Goal: Task Accomplishment & Management: Use online tool/utility

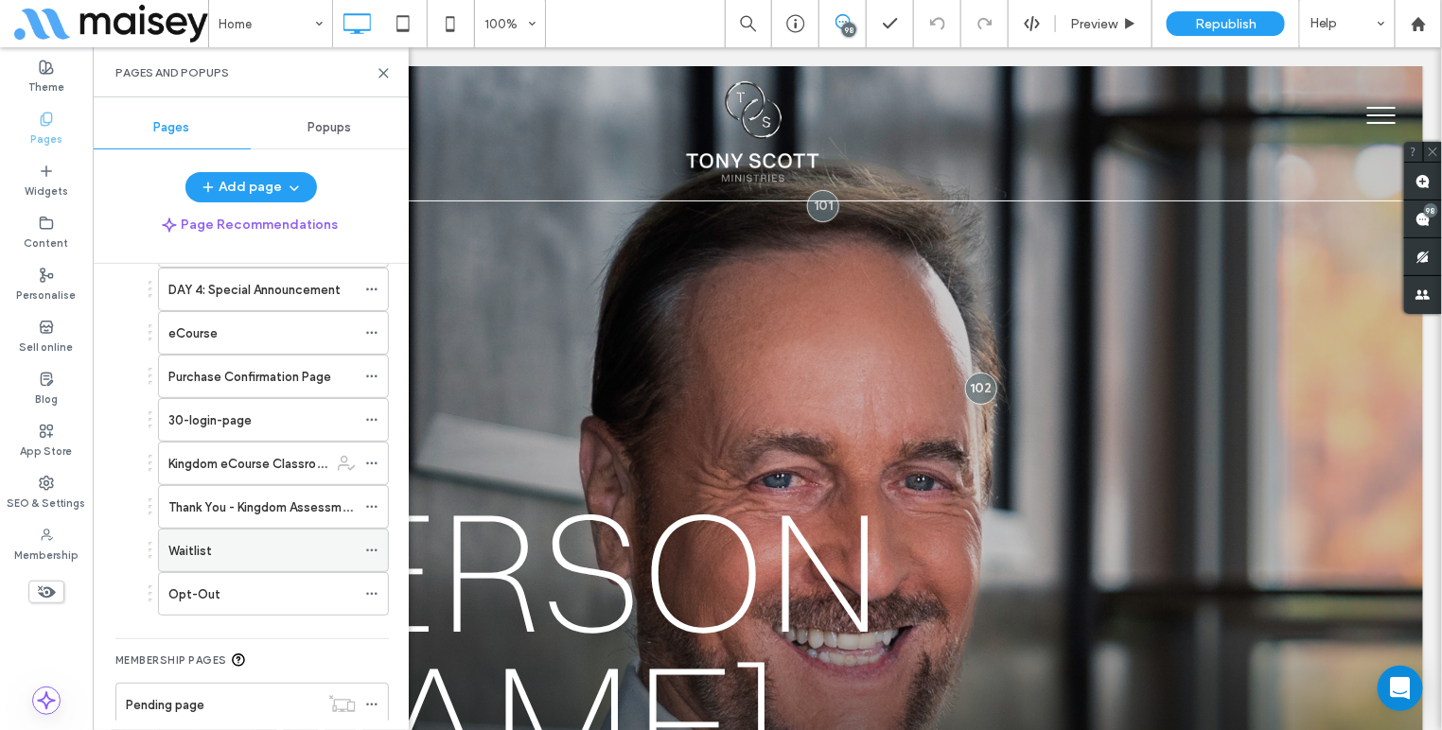
scroll to position [1327, 0]
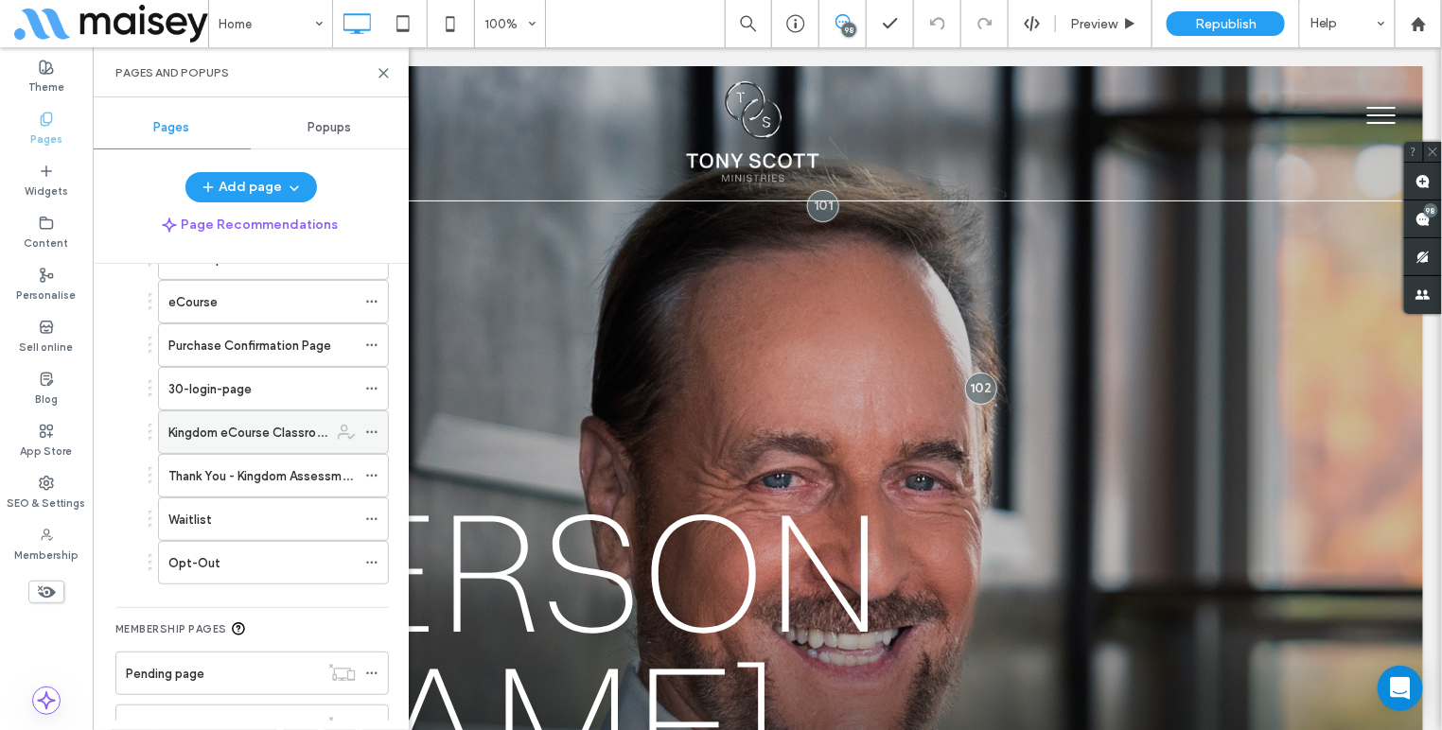
click at [233, 424] on label "Kingdom eCourse Classroom Page" at bounding box center [267, 432] width 198 height 33
click at [383, 70] on div at bounding box center [721, 365] width 1442 height 730
click at [383, 71] on icon at bounding box center [383, 73] width 14 height 14
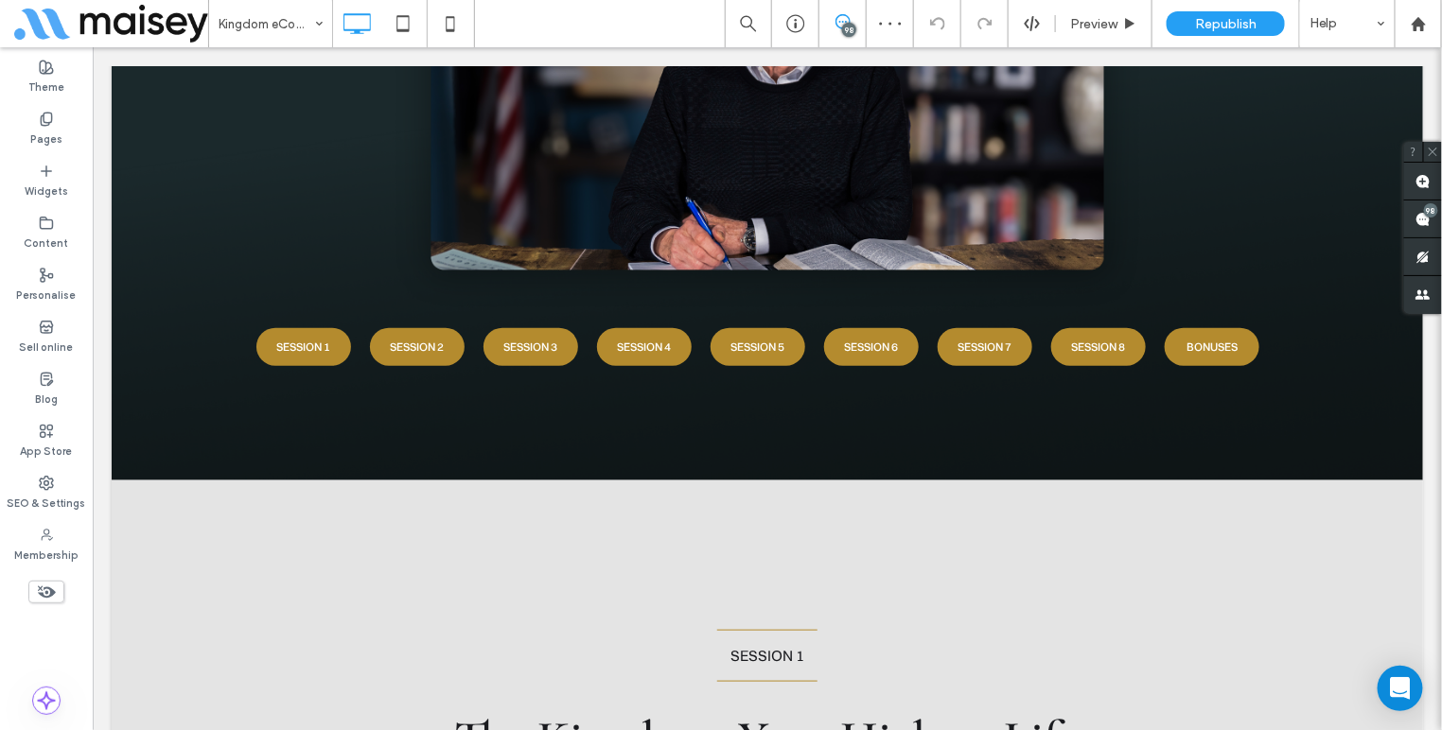
scroll to position [439, 0]
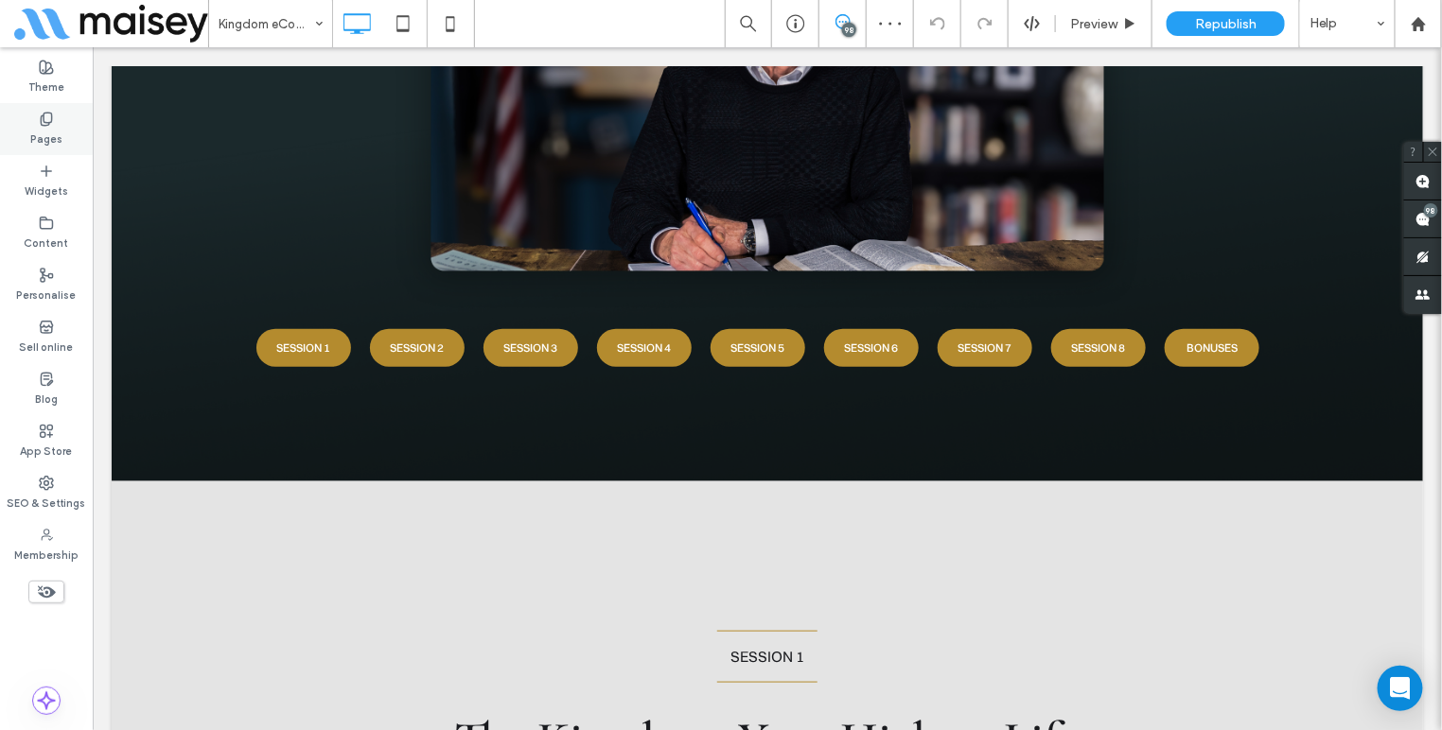
click at [47, 138] on label "Pages" at bounding box center [46, 137] width 32 height 21
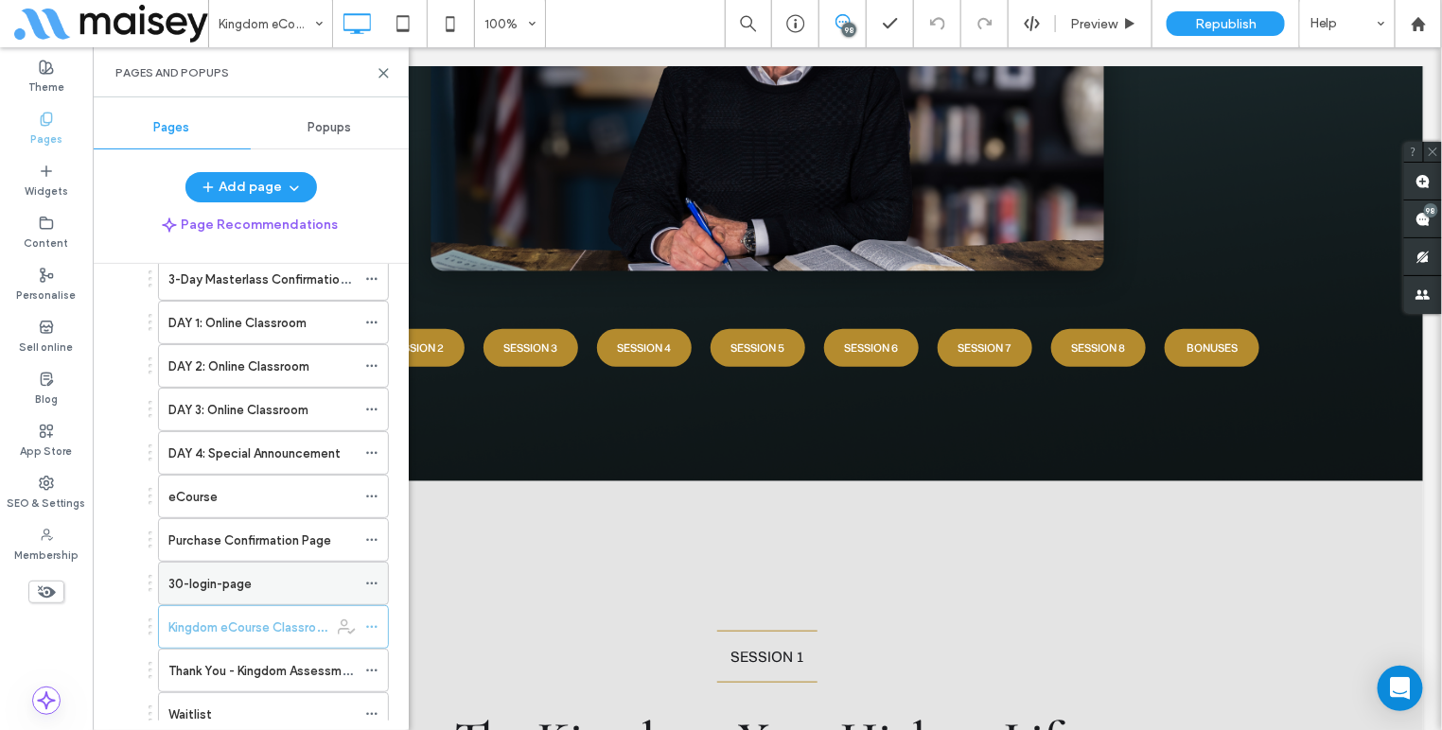
scroll to position [1128, 0]
click at [221, 481] on div "eCourse" at bounding box center [261, 501] width 187 height 42
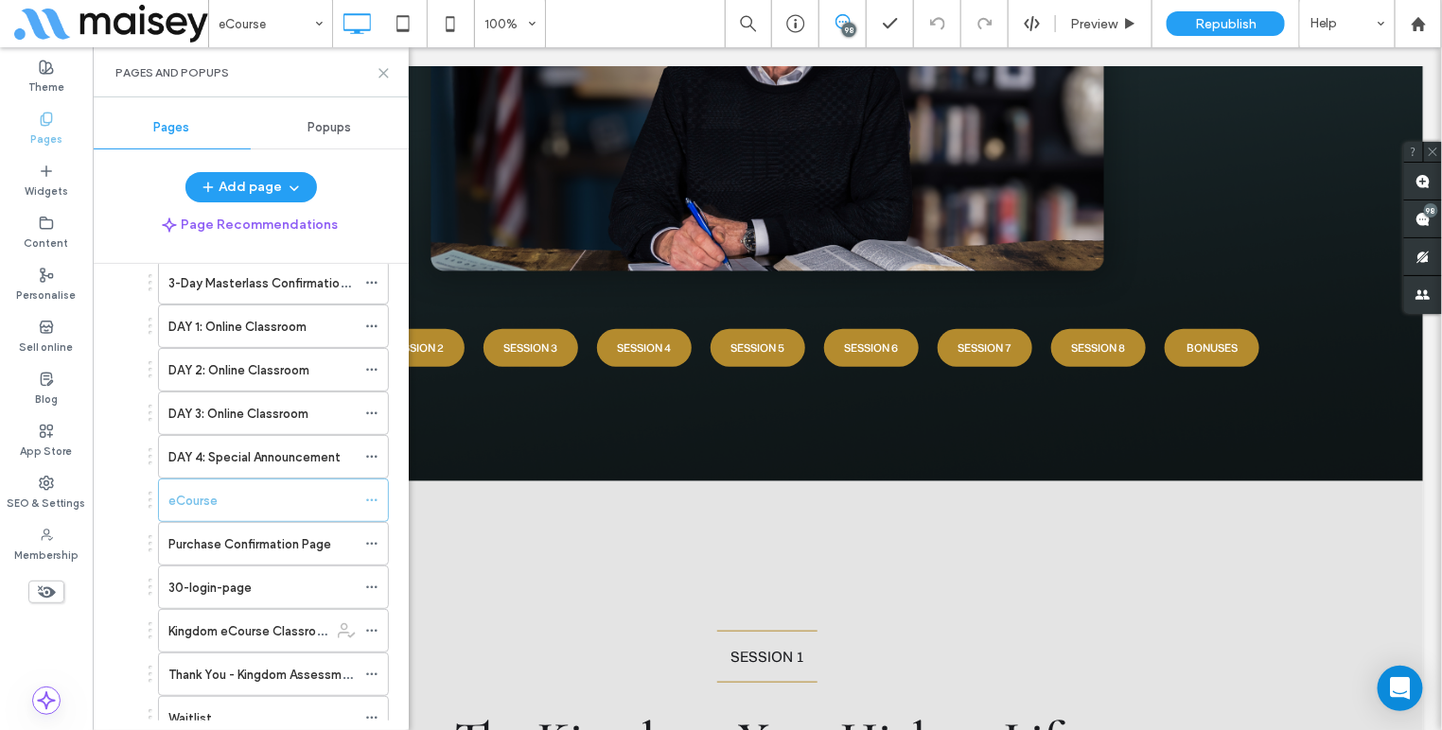
click at [382, 73] on use at bounding box center [383, 73] width 9 height 9
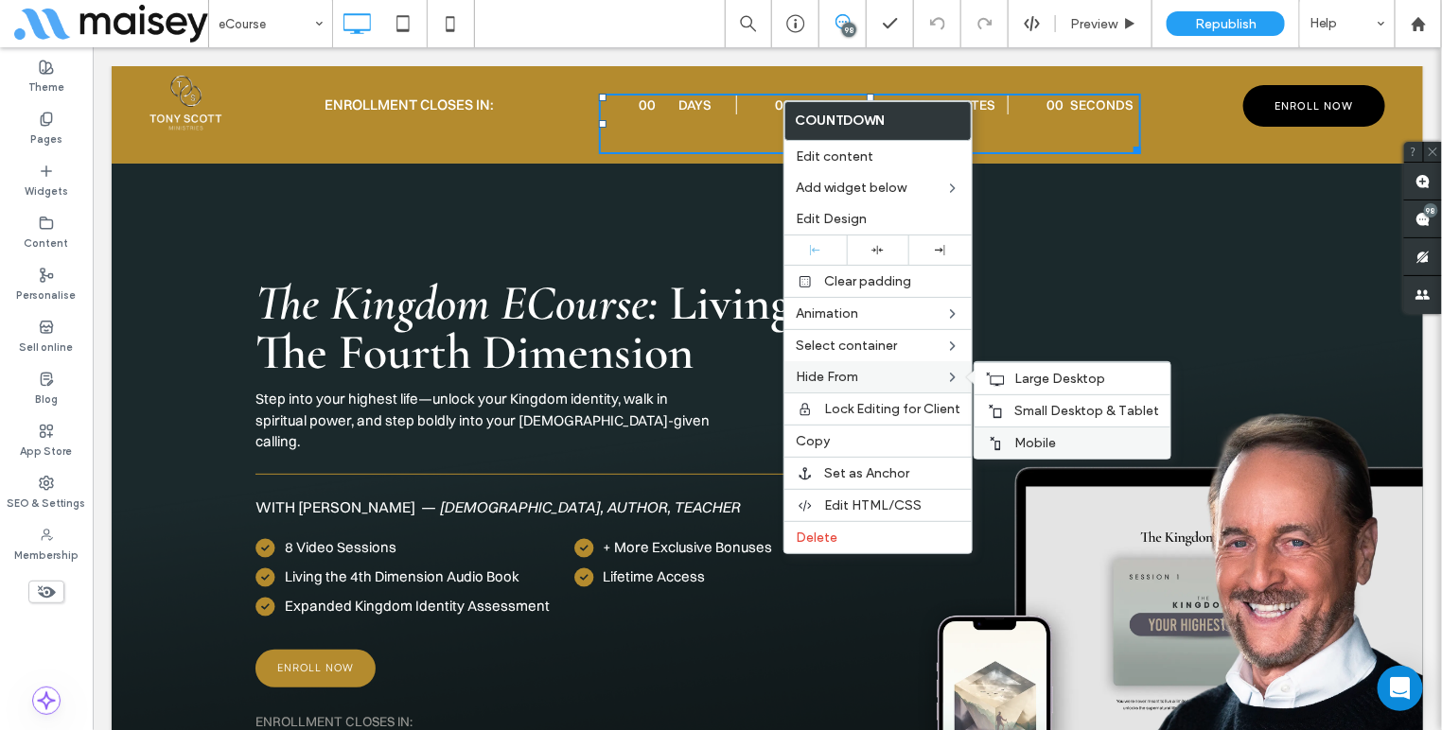
click at [1019, 450] on span "Mobile" at bounding box center [1035, 443] width 42 height 16
click at [1003, 407] on div "Small Desktop & Tablet" at bounding box center [1072, 410] width 196 height 32
click at [1028, 384] on span "Large Desktop" at bounding box center [1059, 379] width 91 height 16
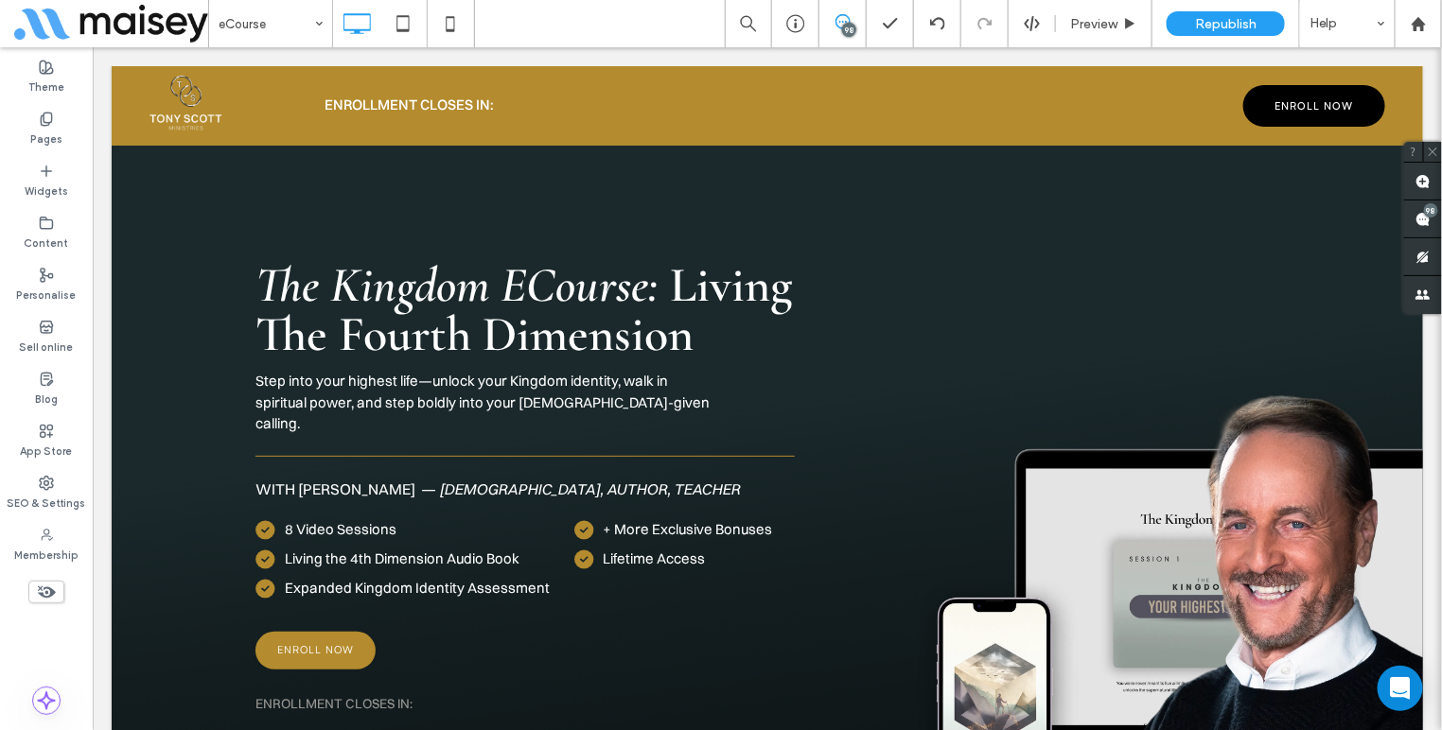
click at [42, 594] on use at bounding box center [47, 592] width 18 height 12
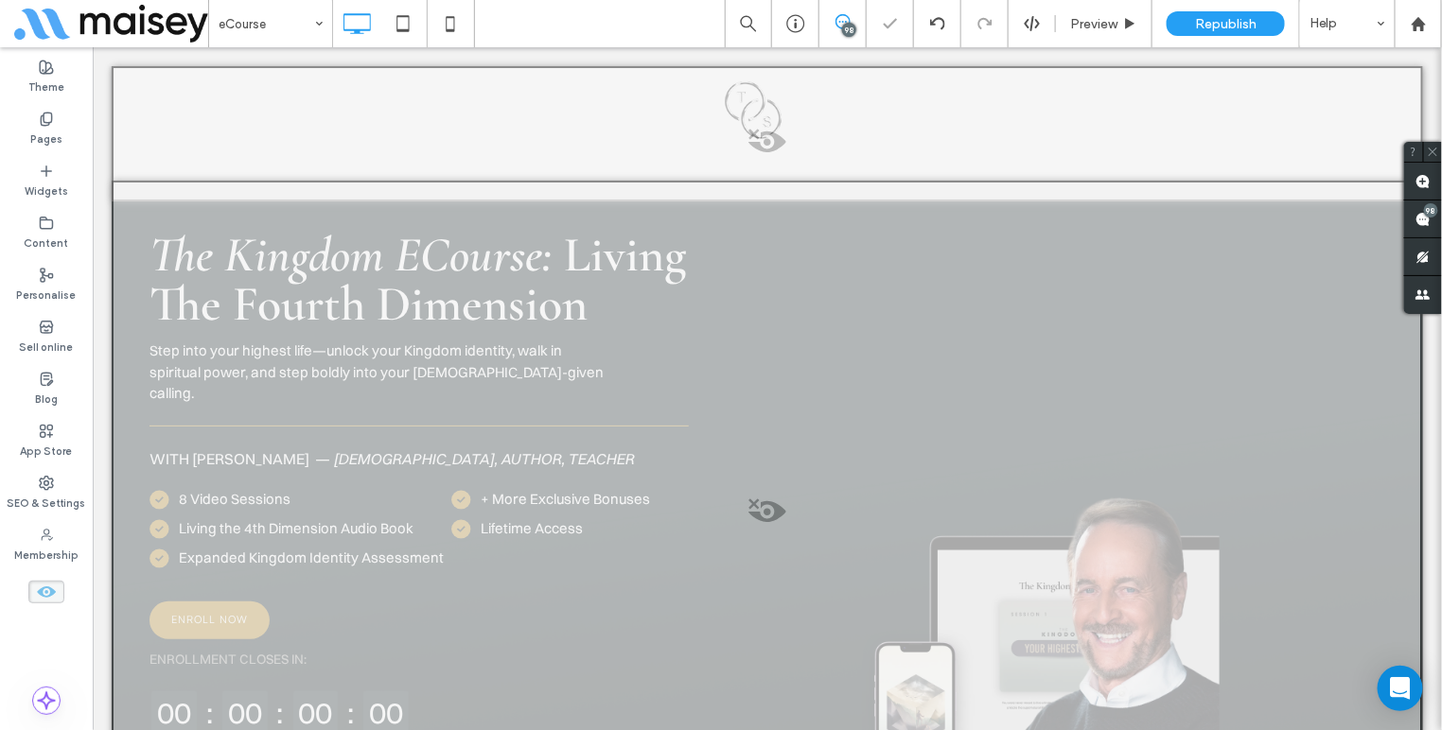
click at [867, 139] on span at bounding box center [869, 147] width 538 height 38
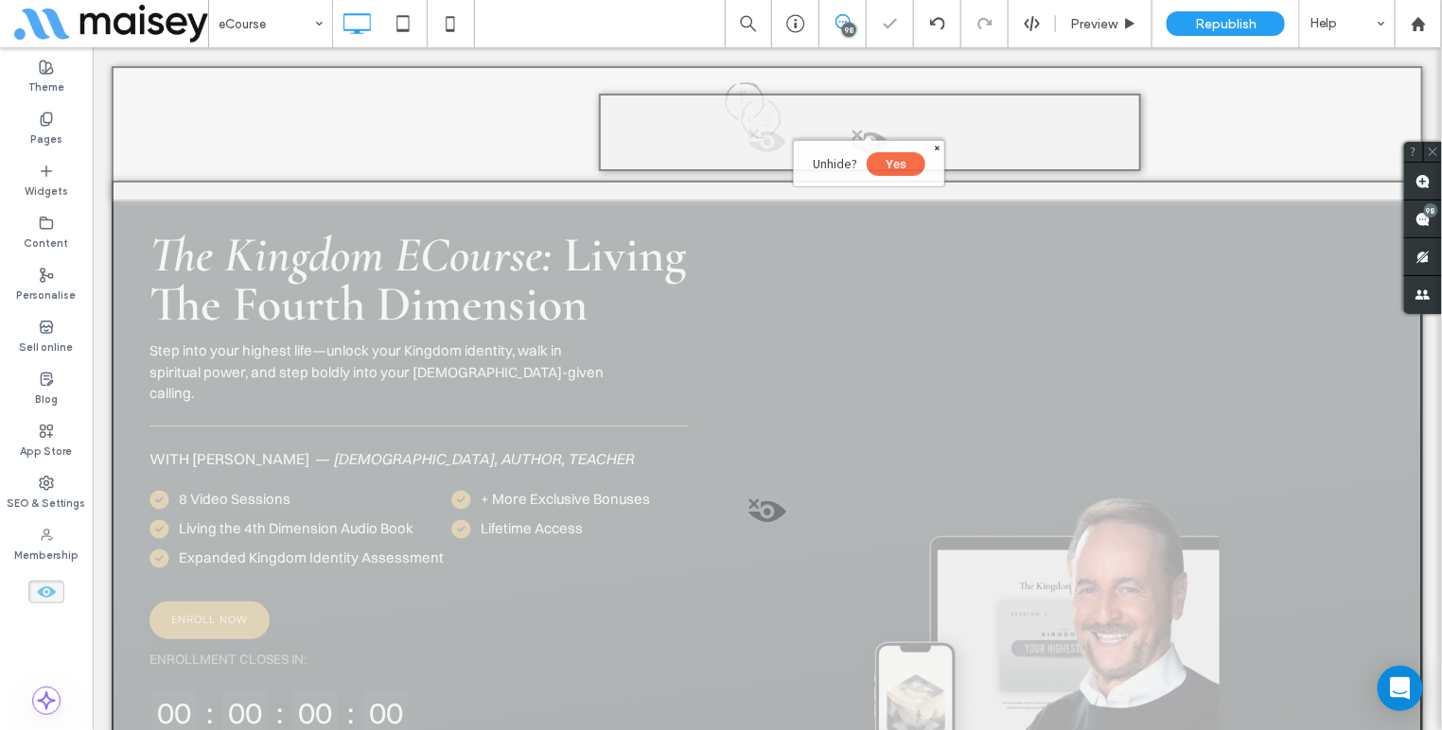
click at [894, 161] on button "Yes" at bounding box center [894, 163] width 59 height 24
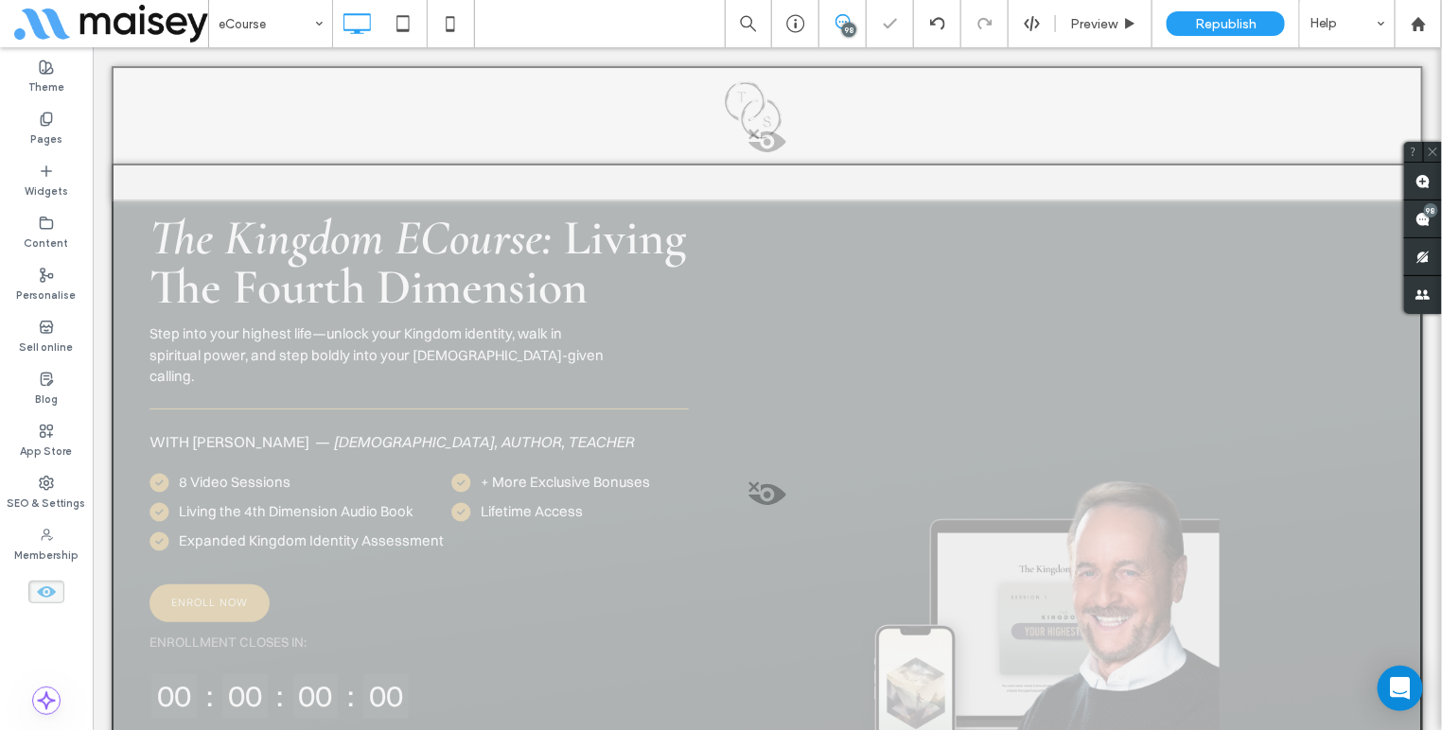
click at [41, 597] on icon at bounding box center [46, 592] width 21 height 21
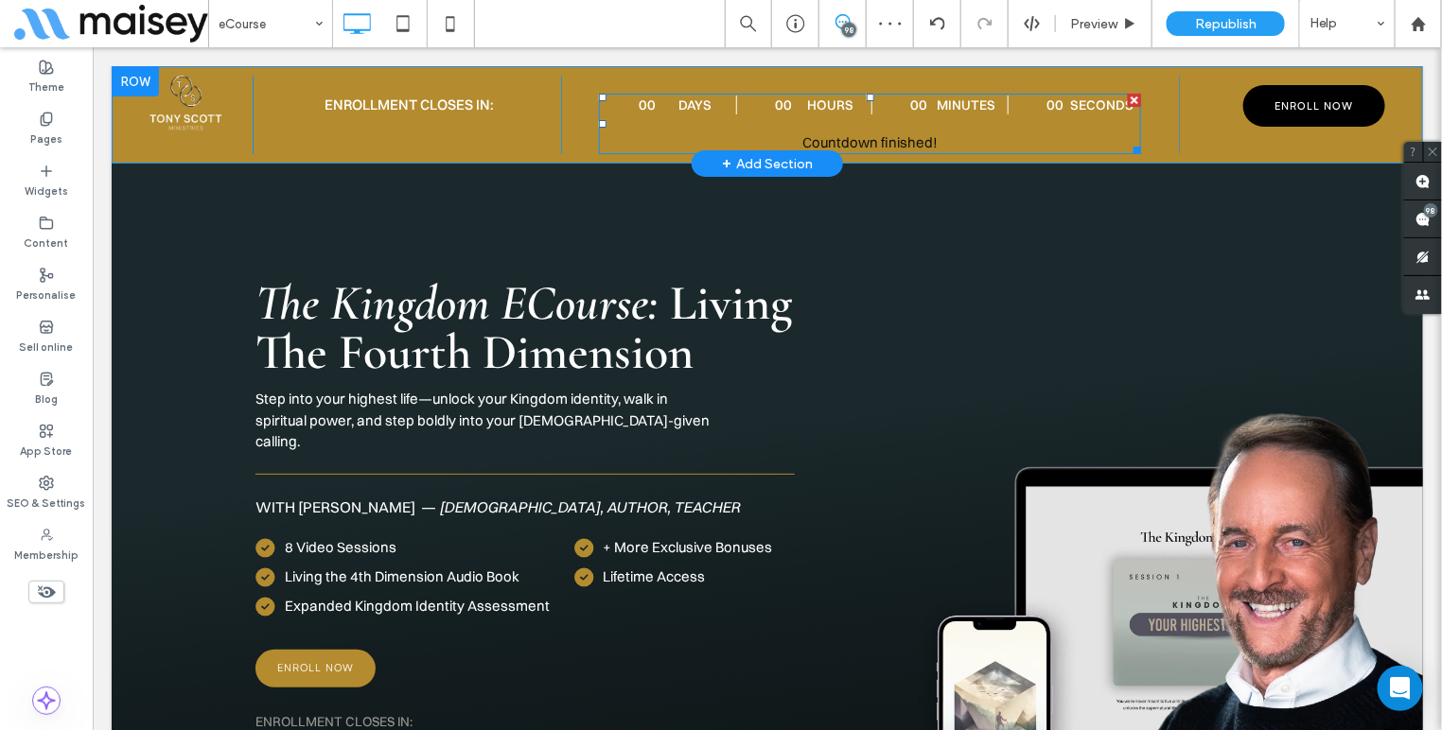
click at [799, 102] on div "Hours" at bounding box center [829, 105] width 131 height 18
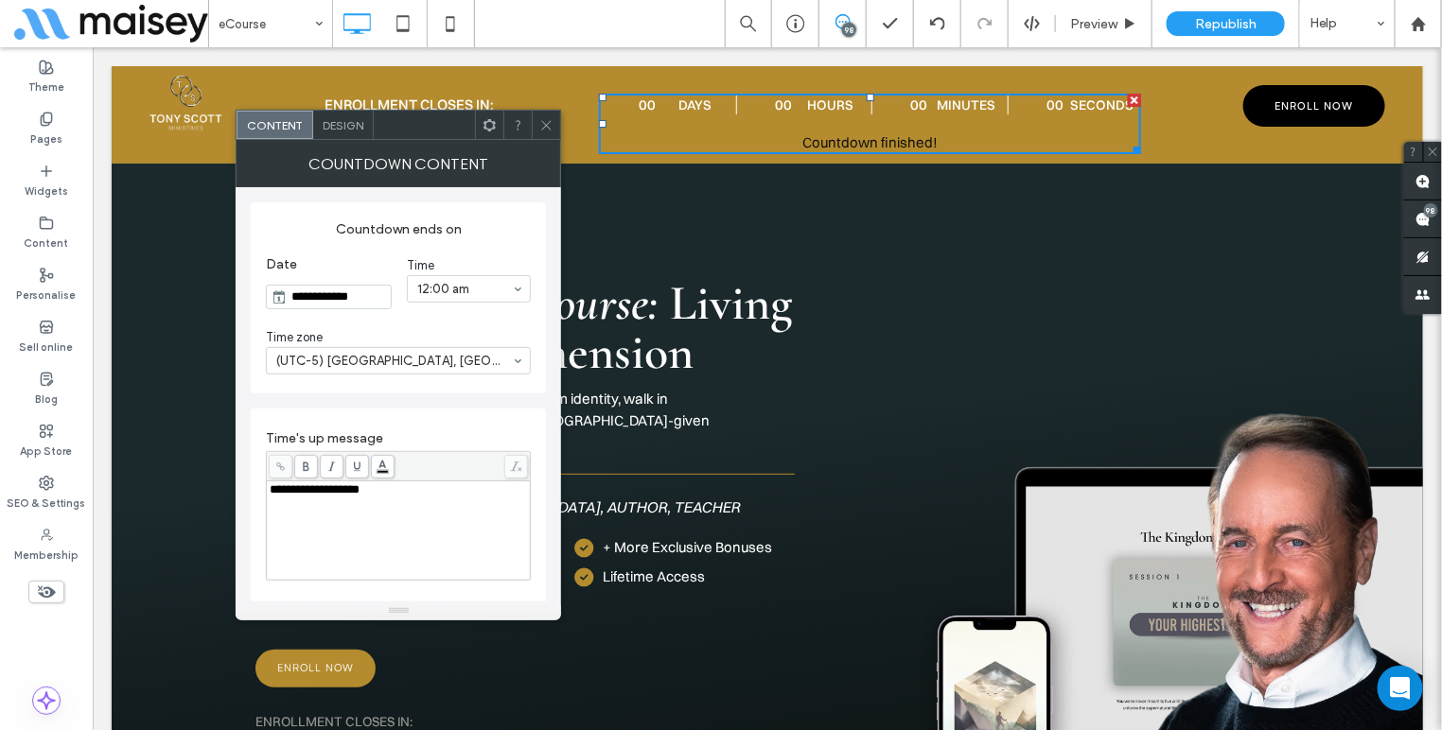
click at [310, 296] on input "**********" at bounding box center [338, 297] width 103 height 23
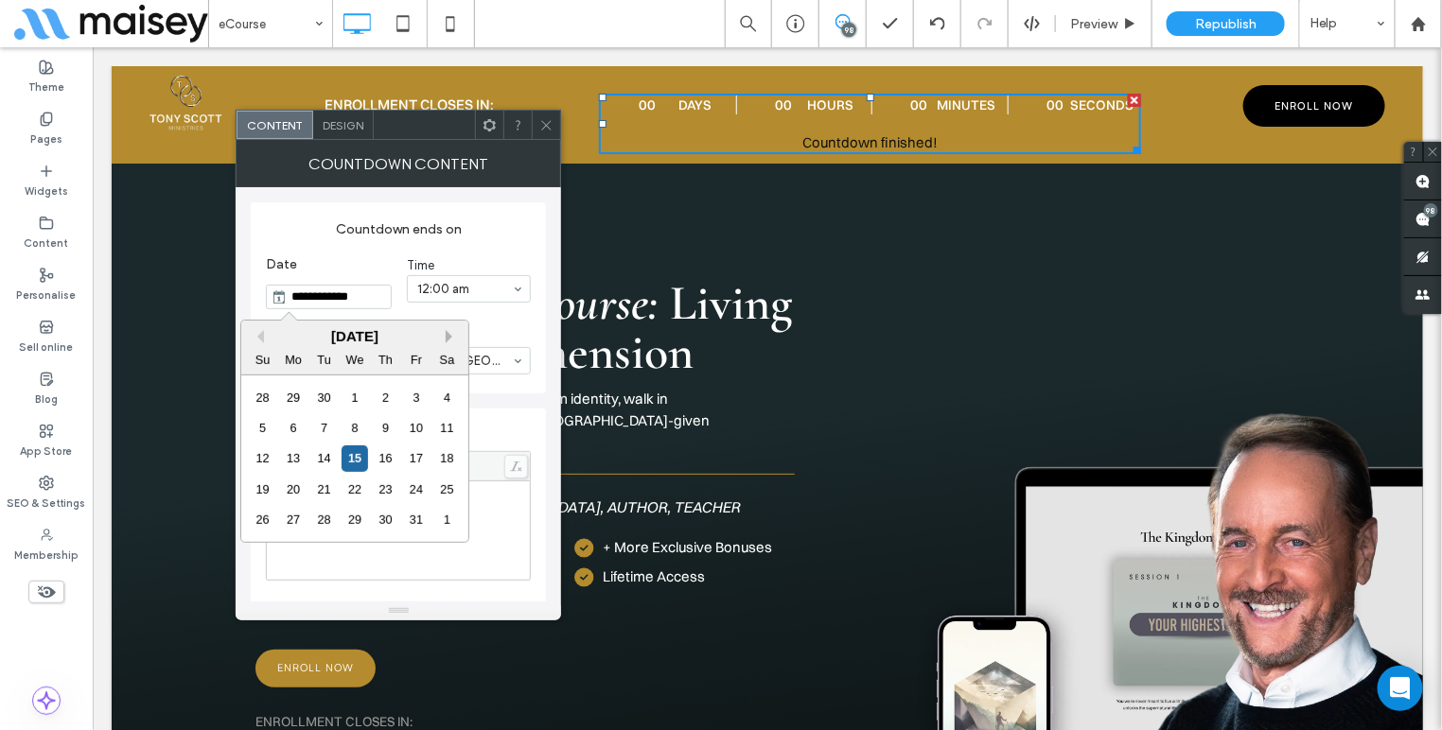
click at [449, 332] on button "Next Month" at bounding box center [452, 336] width 13 height 13
click at [320, 495] on div "18" at bounding box center [324, 490] width 26 height 26
type input "**********"
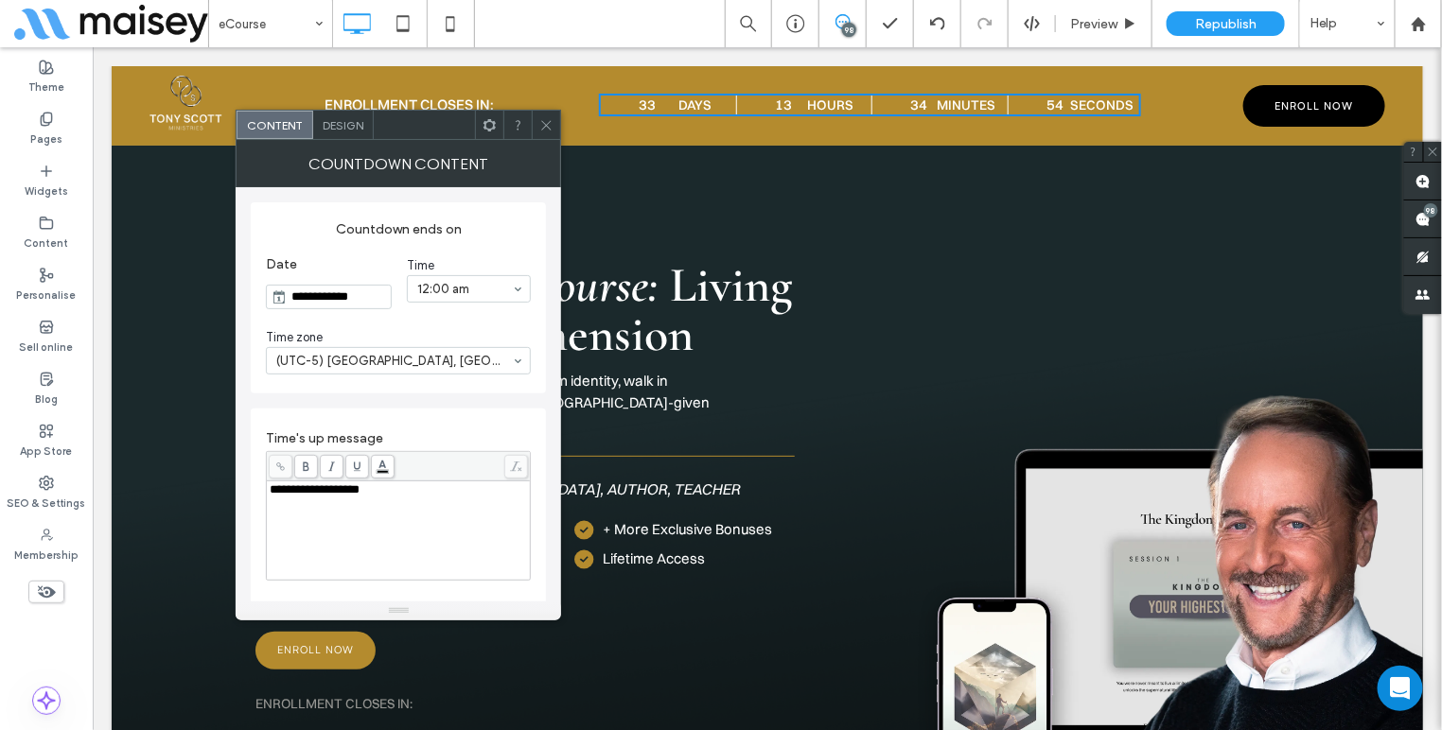
click at [546, 123] on icon at bounding box center [546, 125] width 14 height 14
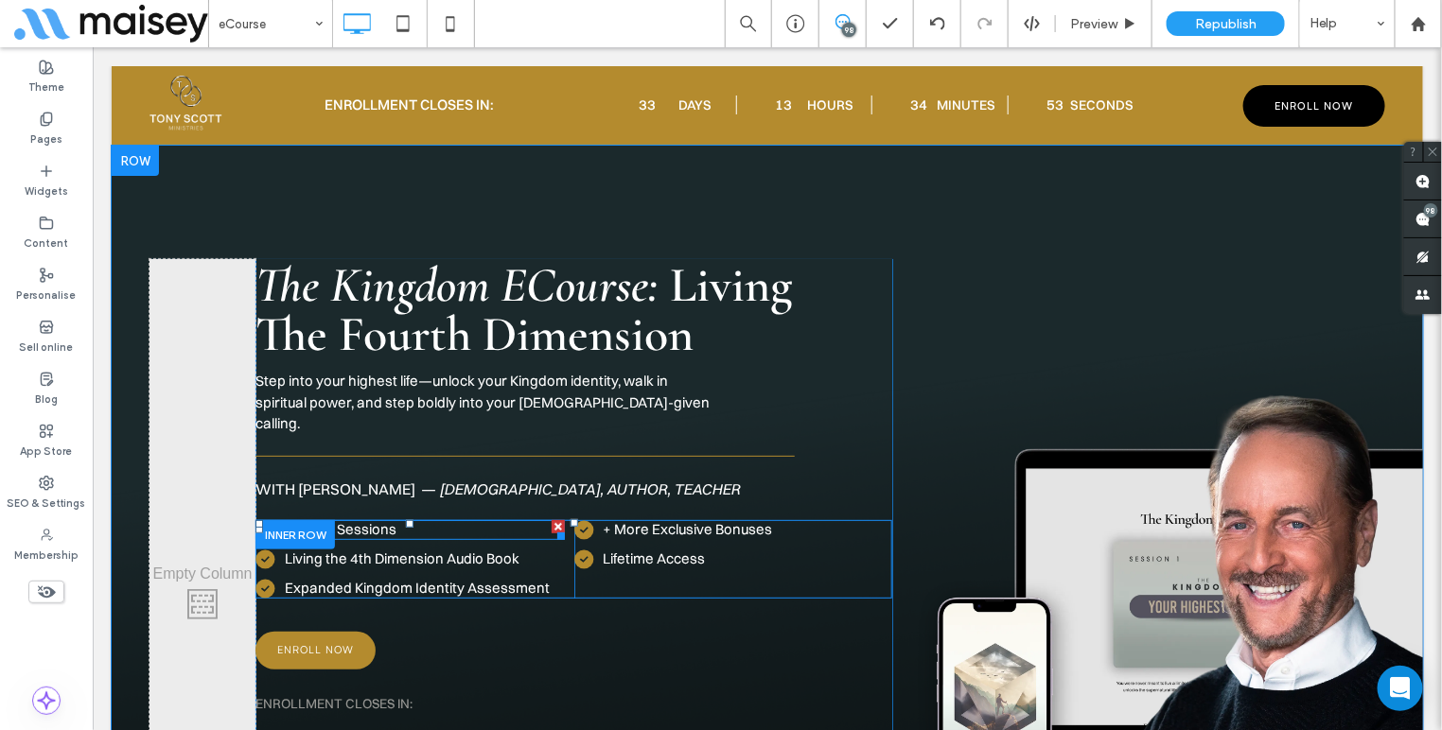
scroll to position [84, 0]
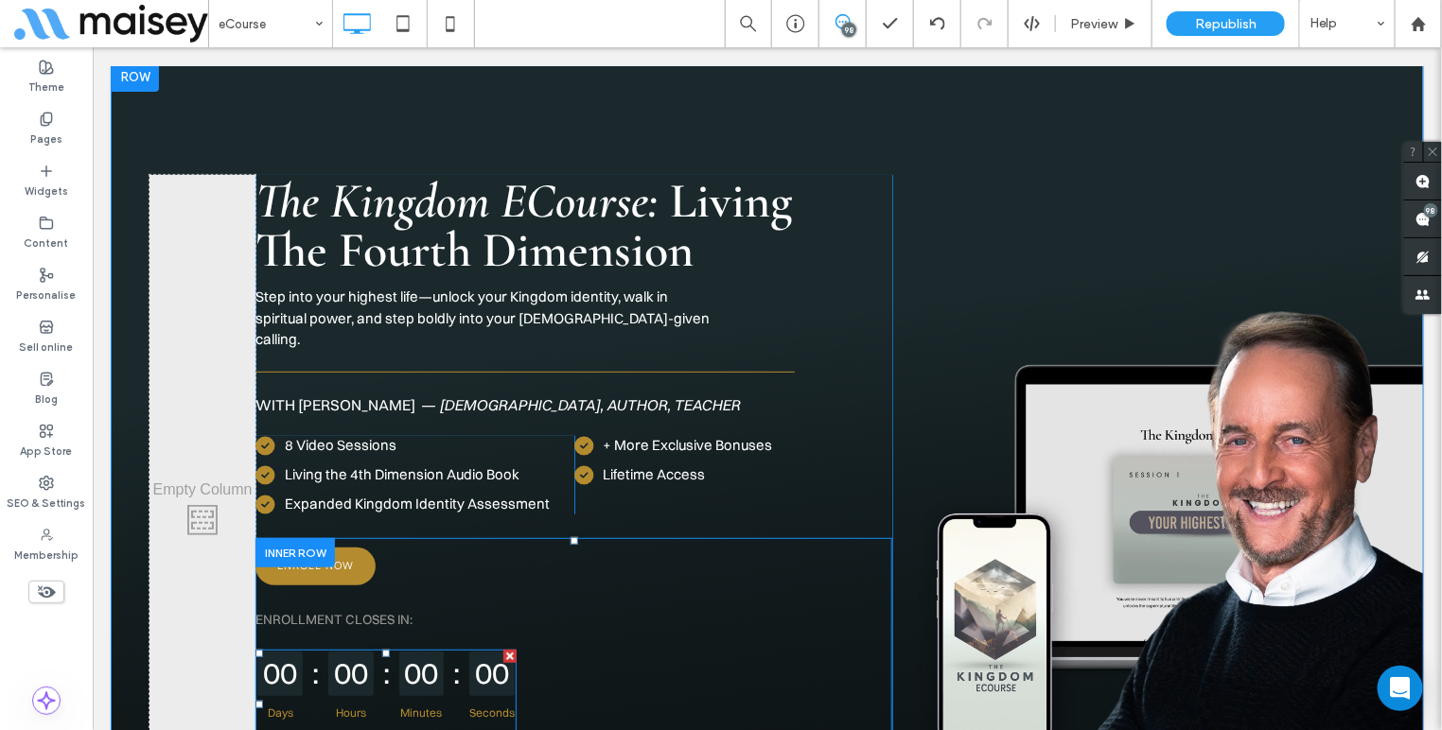
click at [348, 651] on div "00" at bounding box center [349, 673] width 45 height 45
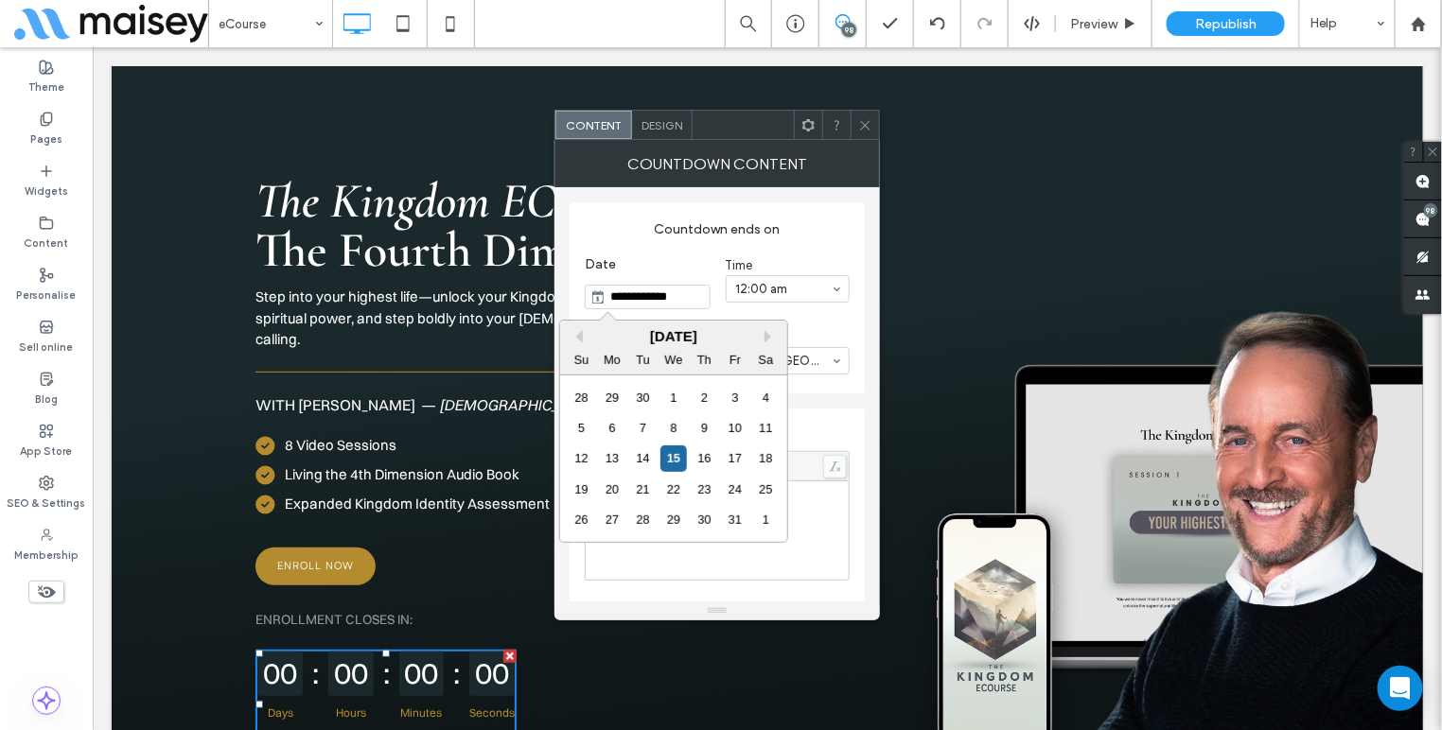
click at [658, 300] on input "**********" at bounding box center [656, 297] width 103 height 23
click at [767, 333] on button "Next Month" at bounding box center [770, 336] width 13 height 13
click at [646, 492] on div "18" at bounding box center [643, 490] width 26 height 26
type input "**********"
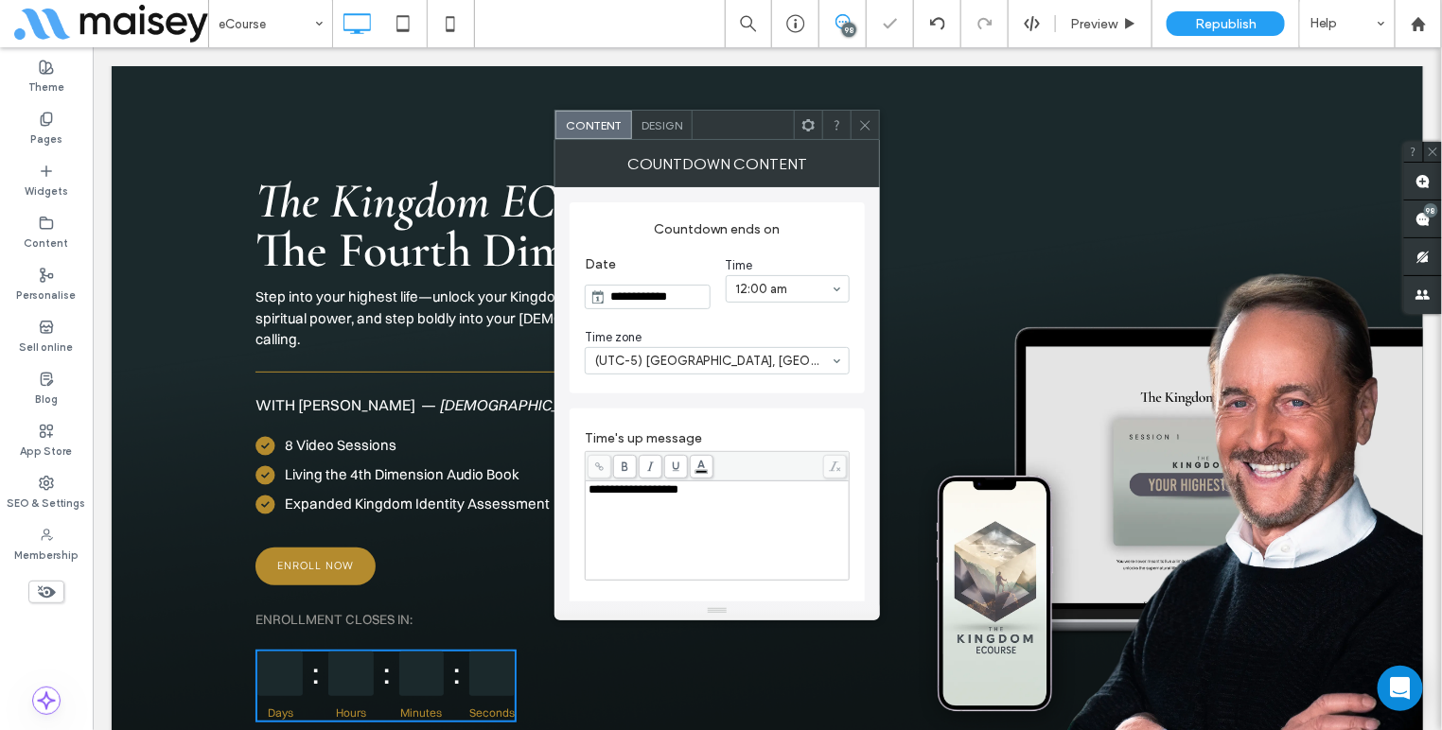
click at [862, 121] on icon at bounding box center [865, 125] width 14 height 14
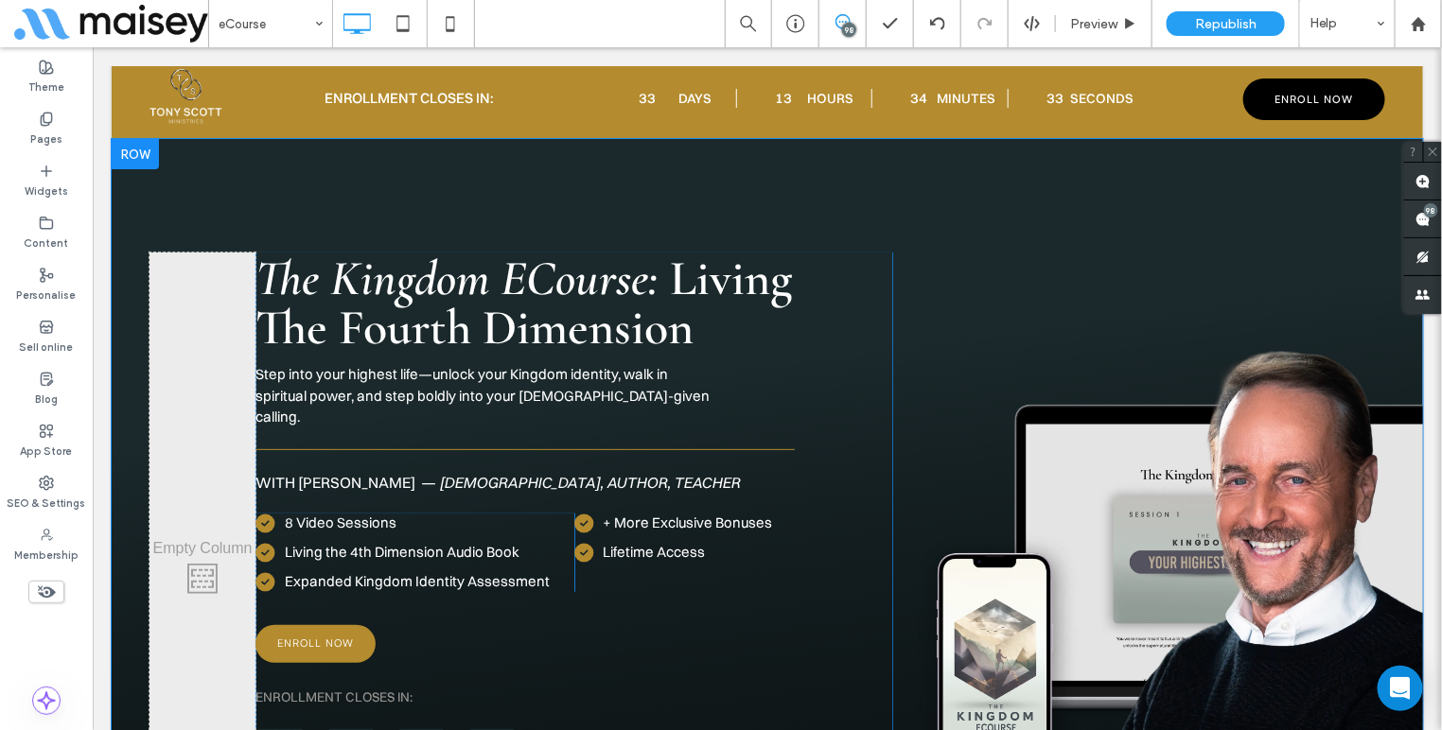
scroll to position [0, 0]
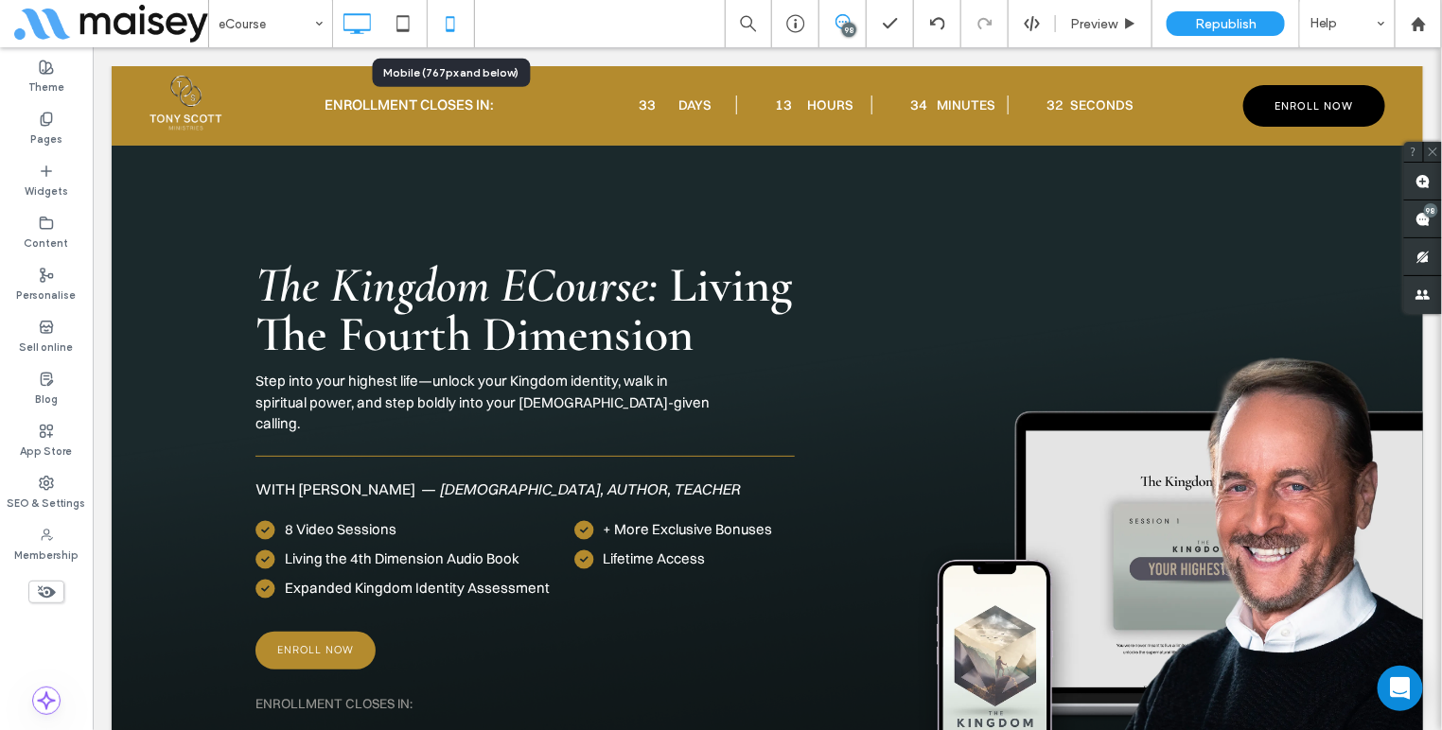
click at [461, 18] on icon at bounding box center [450, 24] width 38 height 38
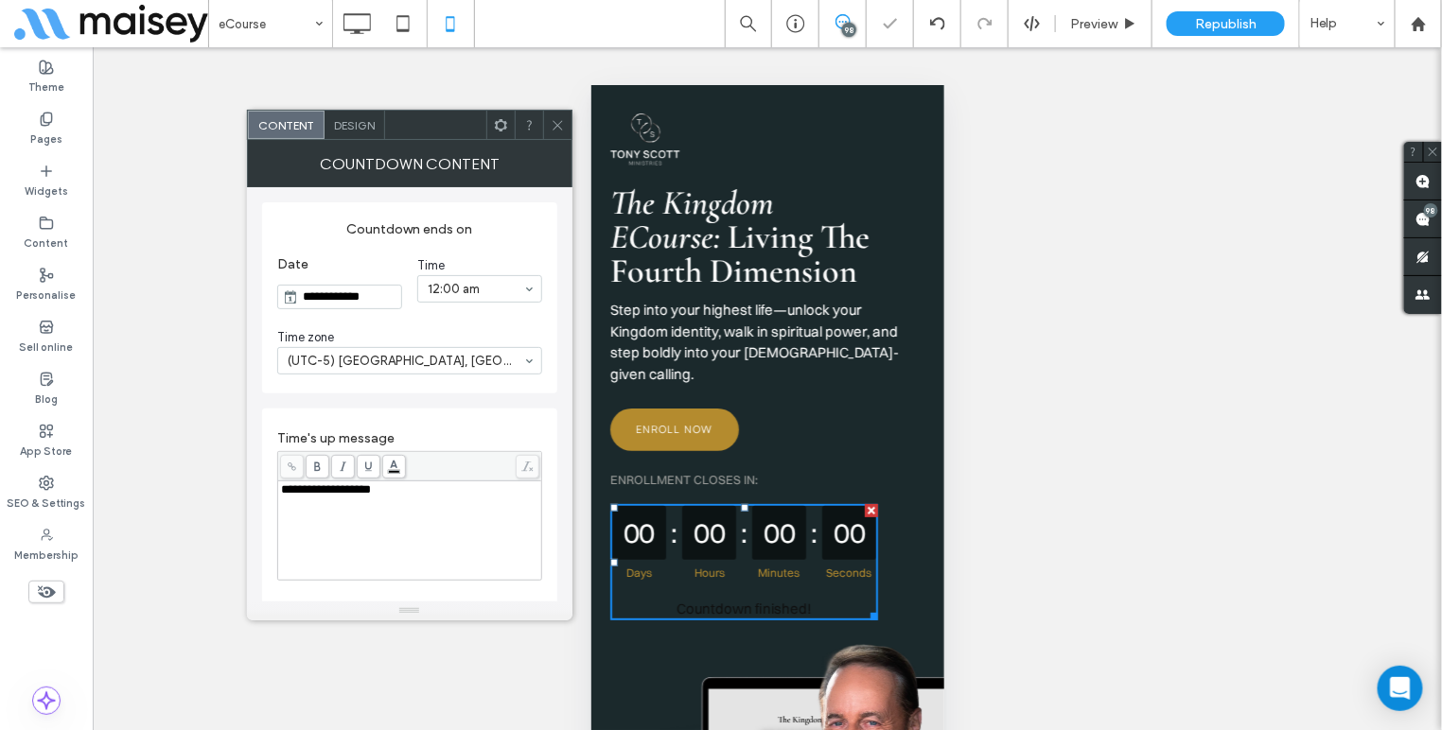
scroll to position [122, 0]
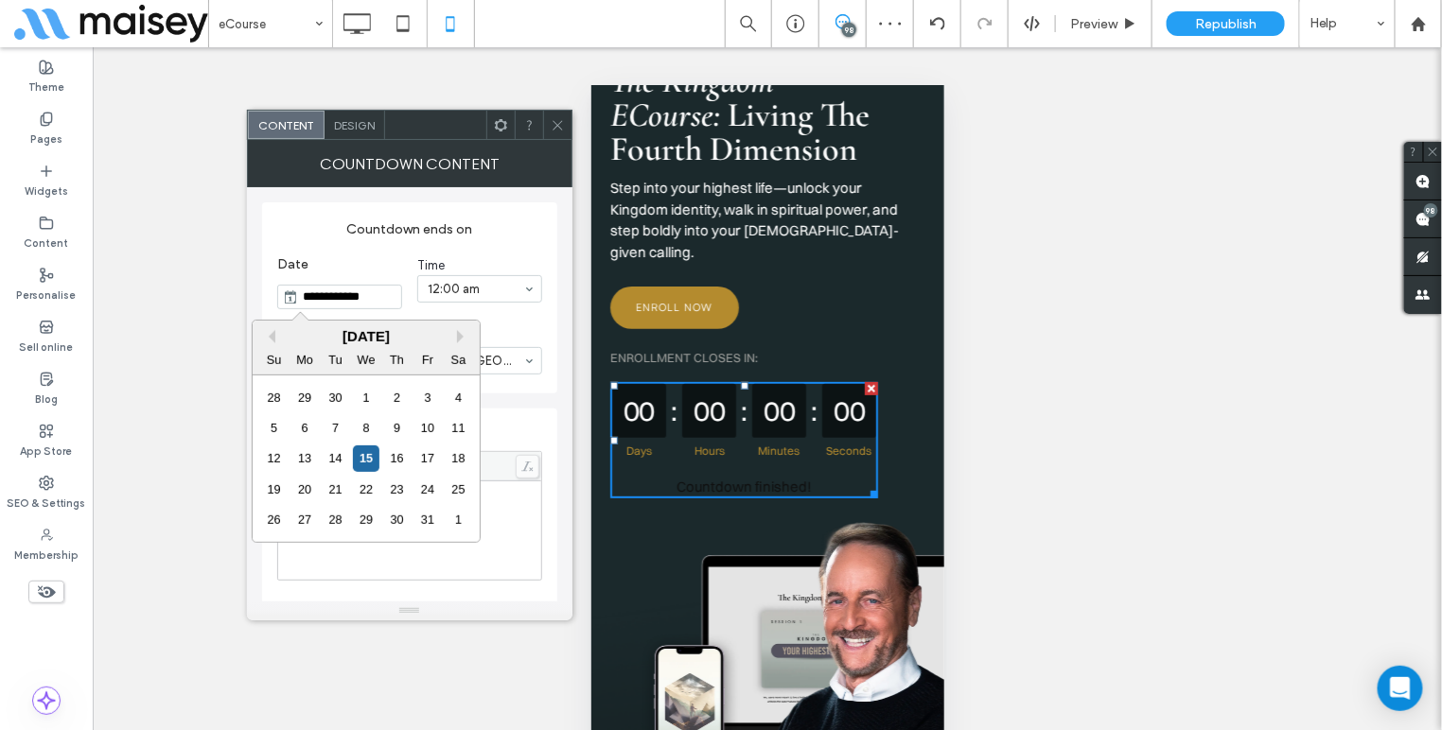
click at [363, 303] on input "**********" at bounding box center [349, 297] width 103 height 23
click at [458, 340] on button "Next Month" at bounding box center [463, 336] width 13 height 13
click at [335, 490] on div "18" at bounding box center [336, 490] width 26 height 26
type input "**********"
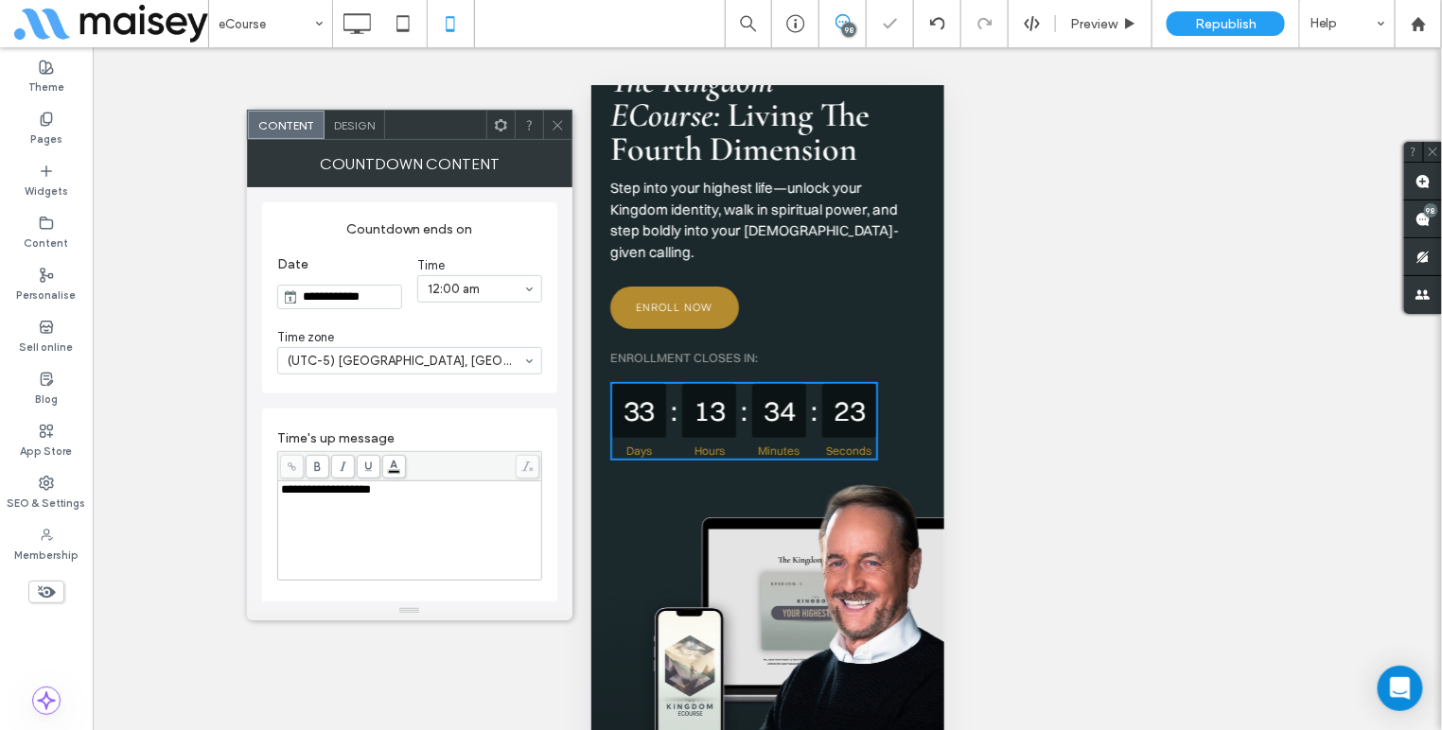
click at [555, 124] on icon at bounding box center [558, 125] width 14 height 14
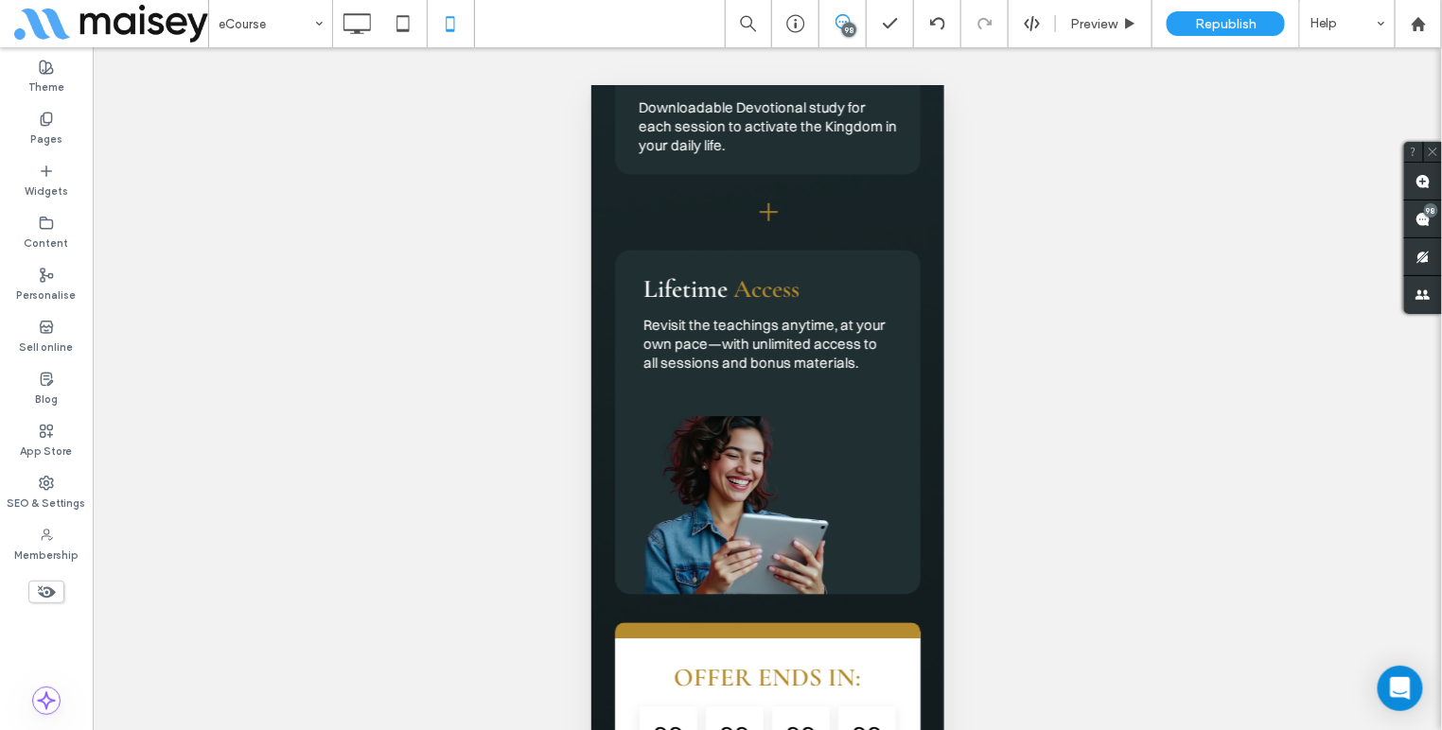
scroll to position [12125, 0]
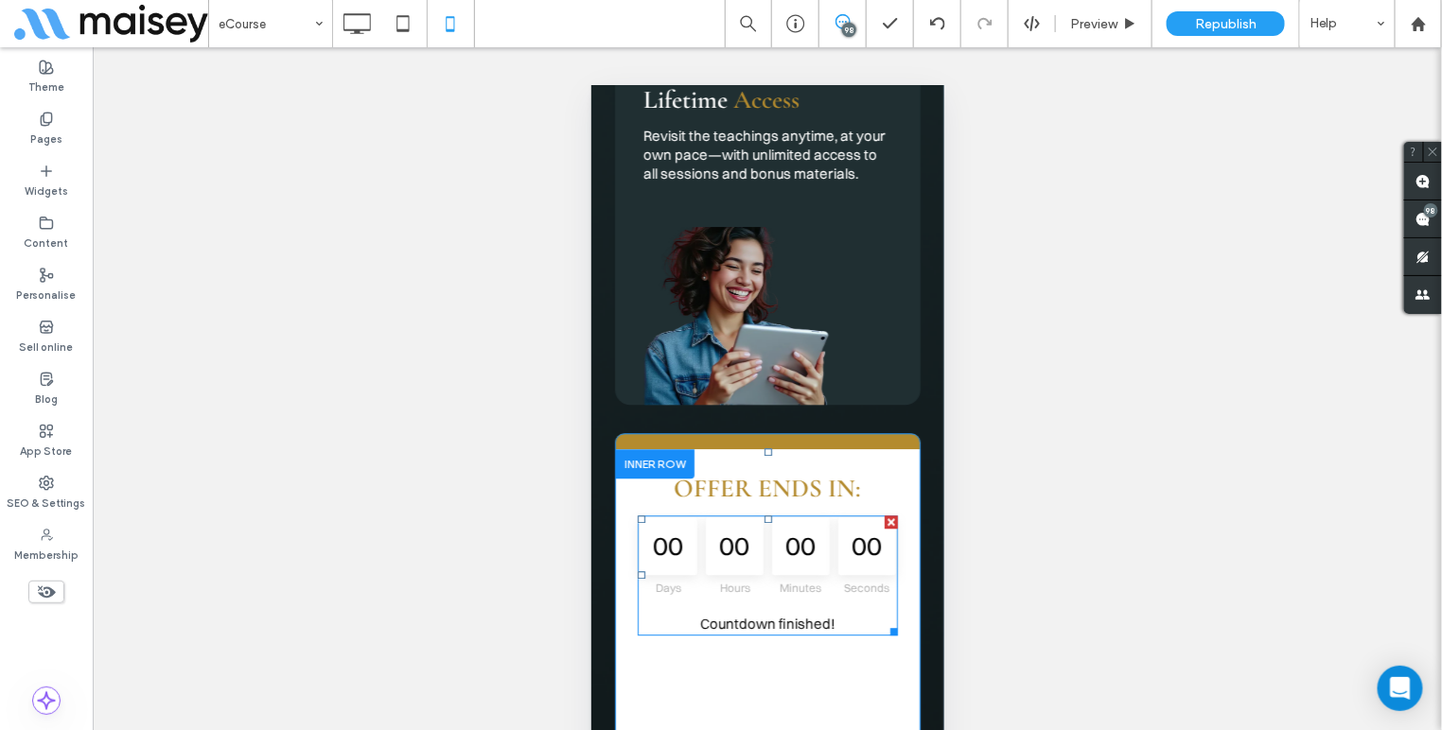
click at [666, 516] on div "00" at bounding box center [667, 545] width 58 height 58
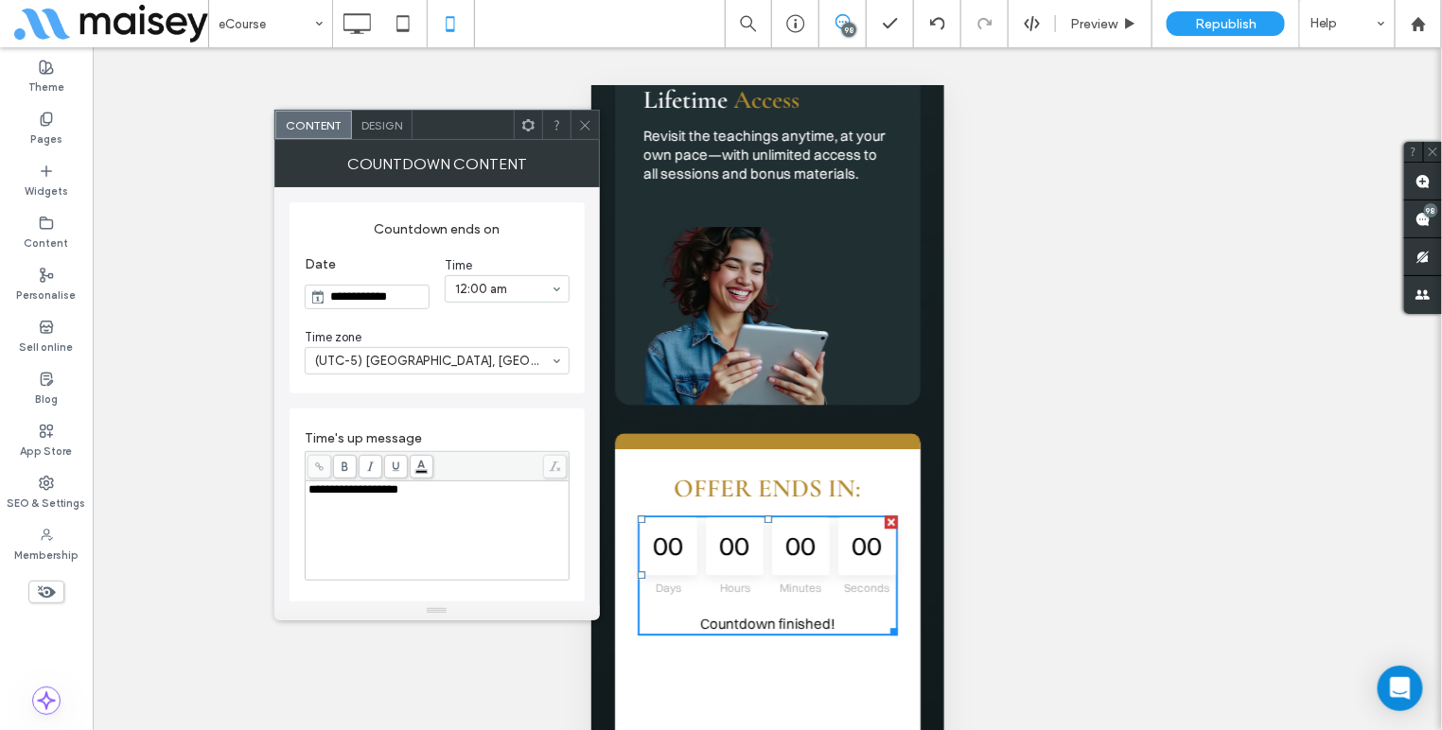
click at [387, 293] on input "**********" at bounding box center [376, 297] width 103 height 23
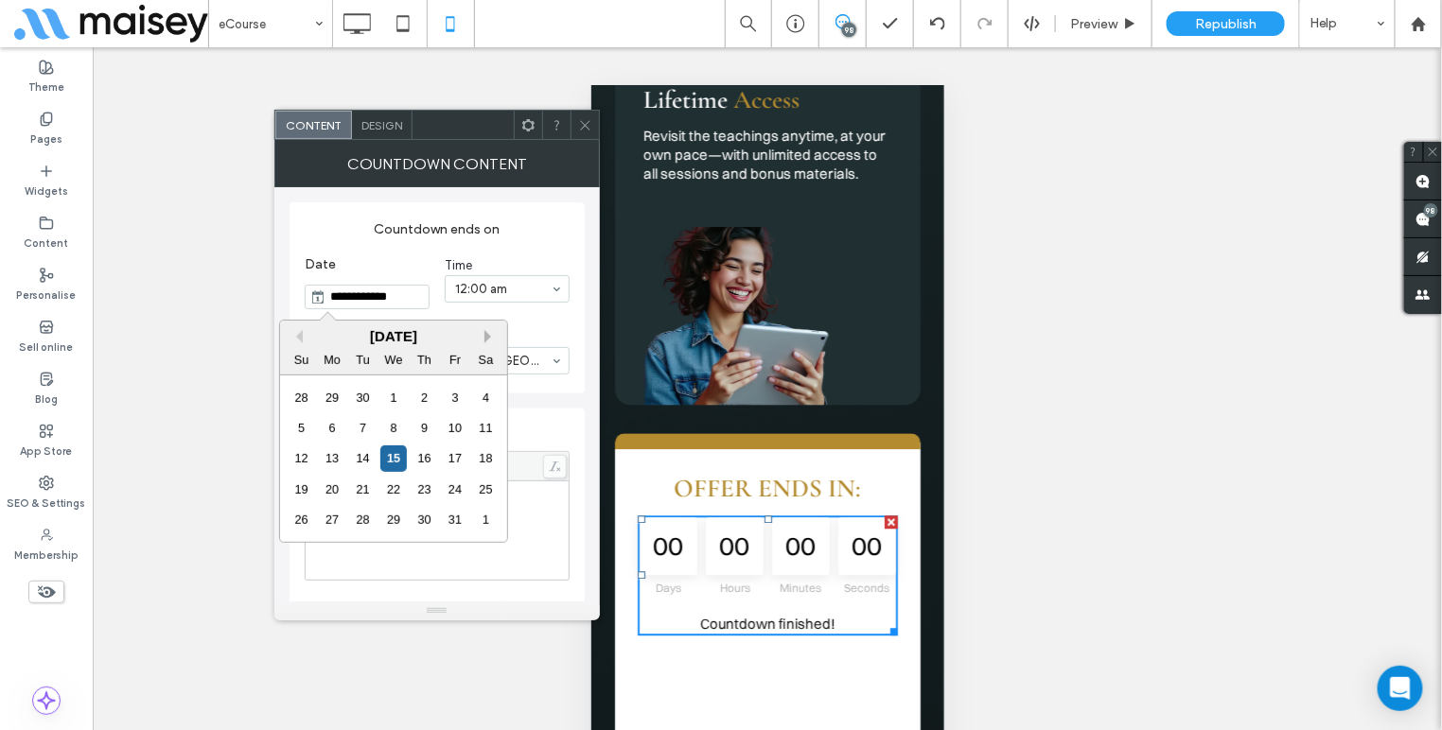
click at [489, 334] on button "Next Month" at bounding box center [490, 336] width 13 height 13
click at [365, 491] on div "18" at bounding box center [363, 490] width 26 height 26
type input "**********"
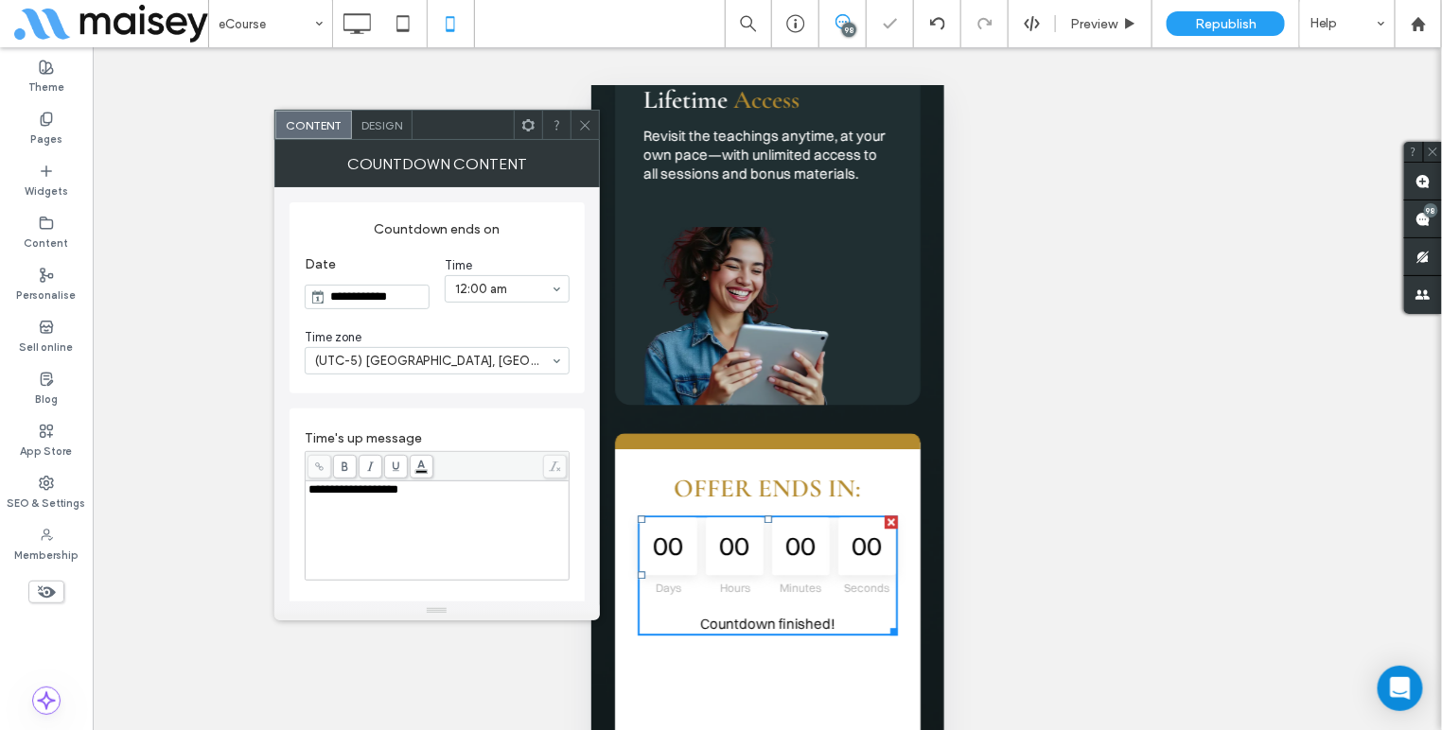
scroll to position [12087, 0]
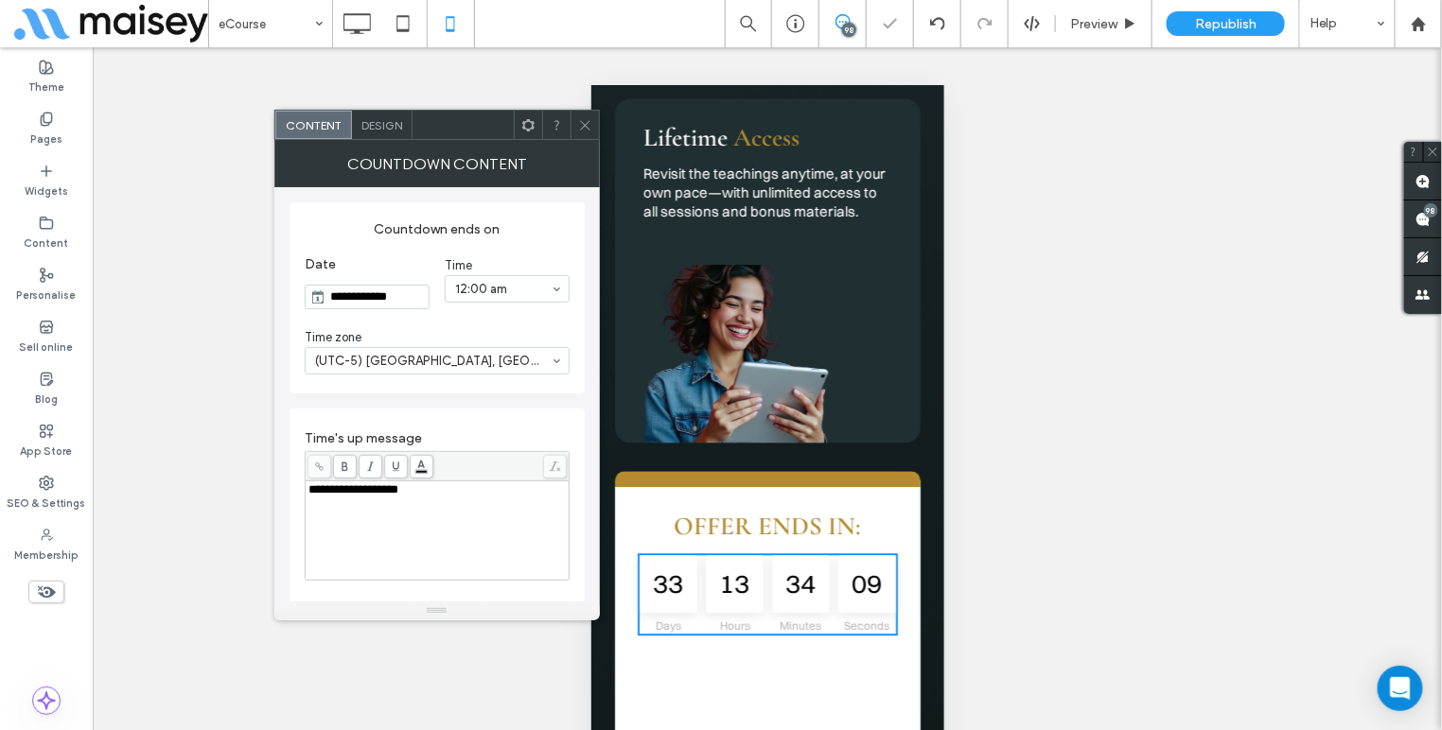
click at [582, 119] on icon at bounding box center [585, 125] width 14 height 14
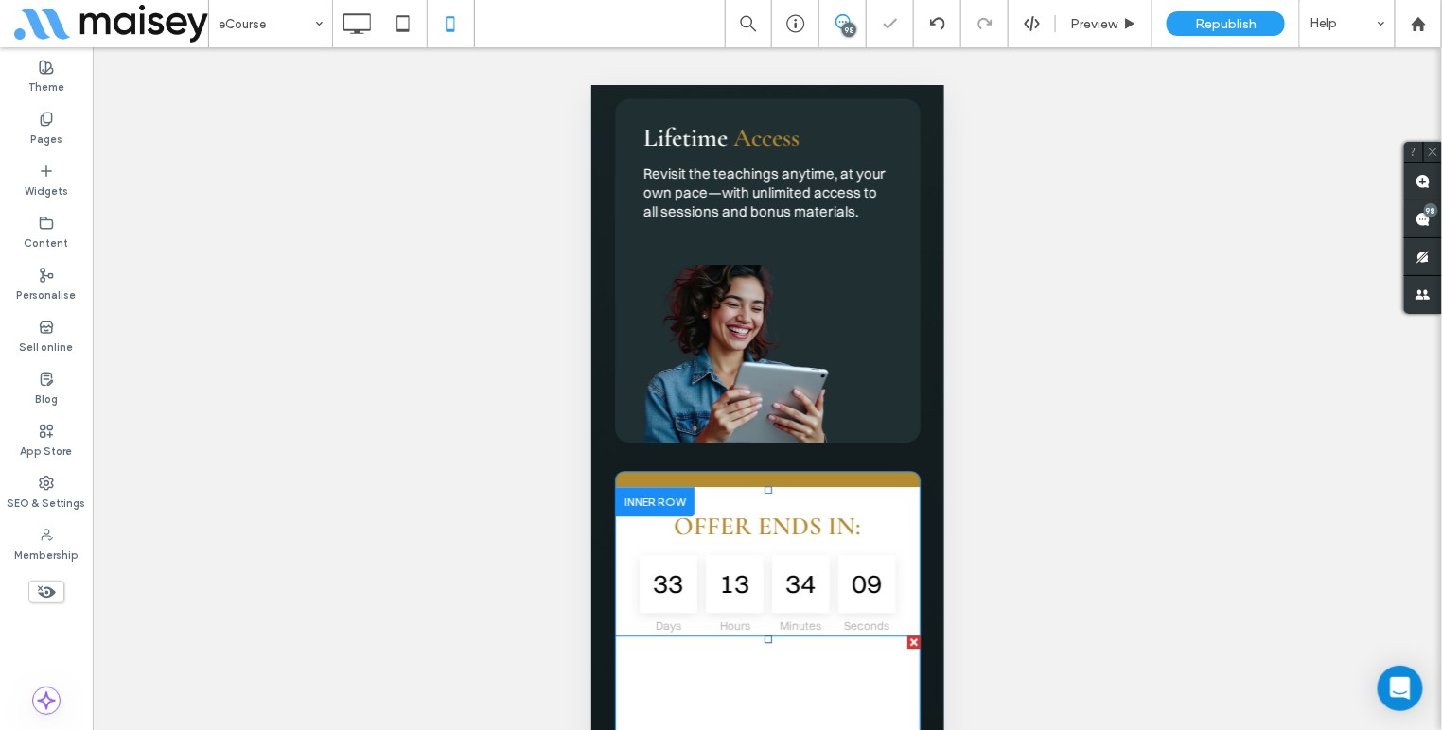
scroll to position [12259, 0]
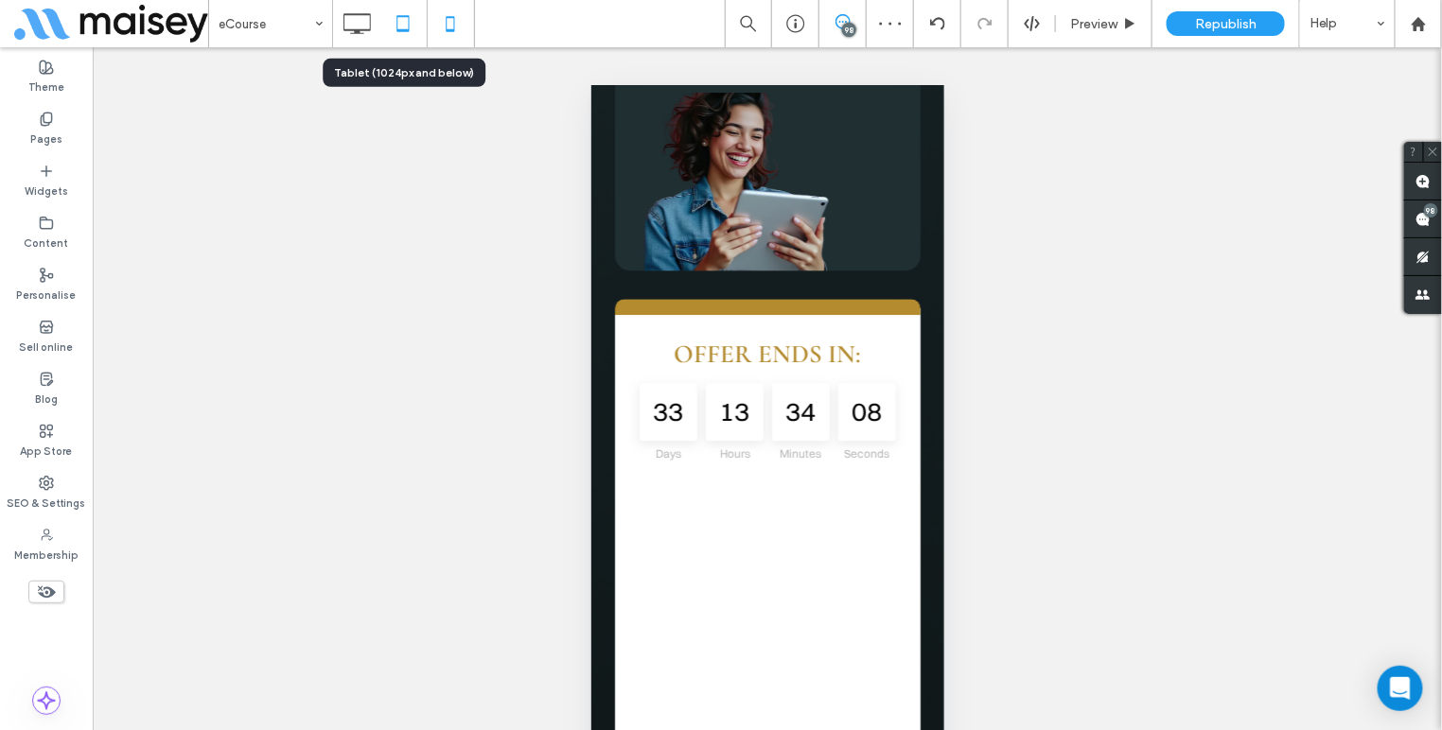
click at [403, 20] on icon at bounding box center [403, 24] width 38 height 38
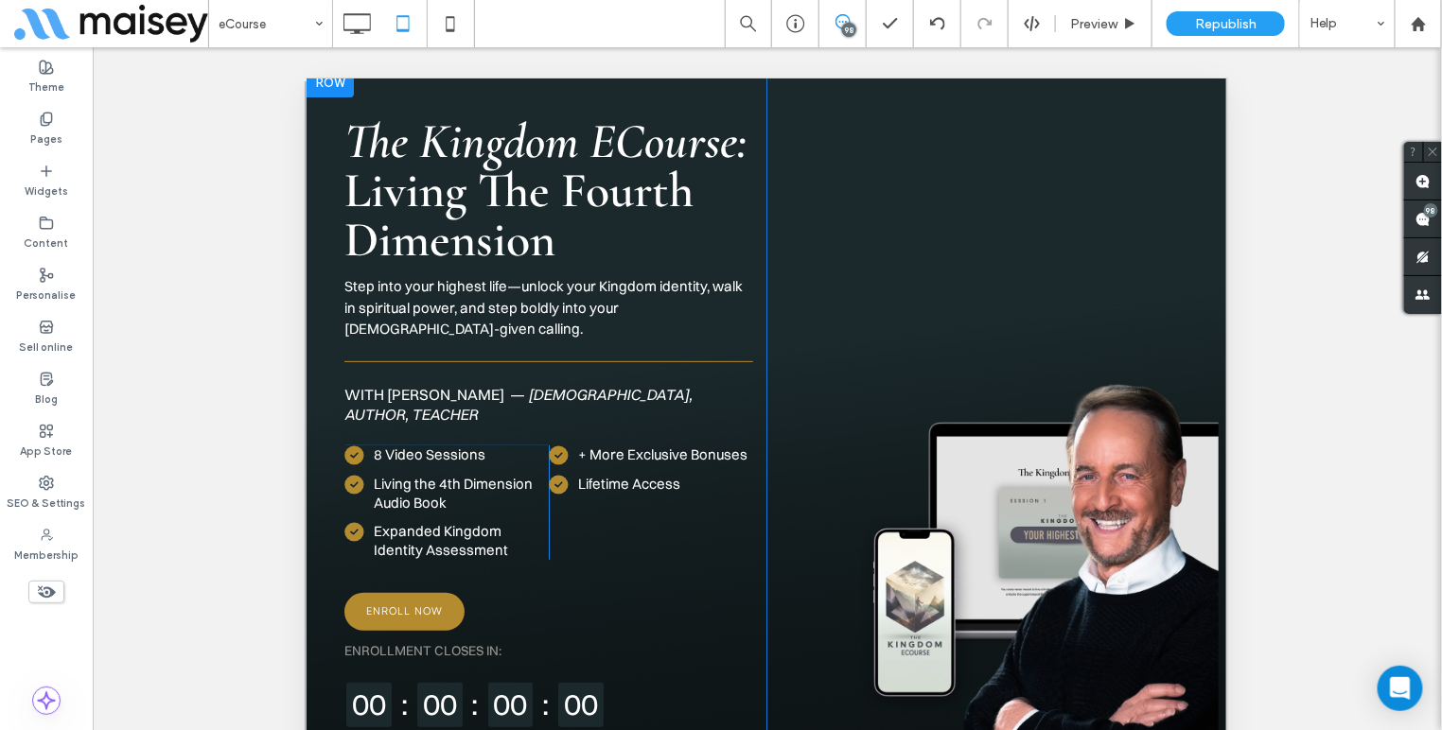
scroll to position [106, 0]
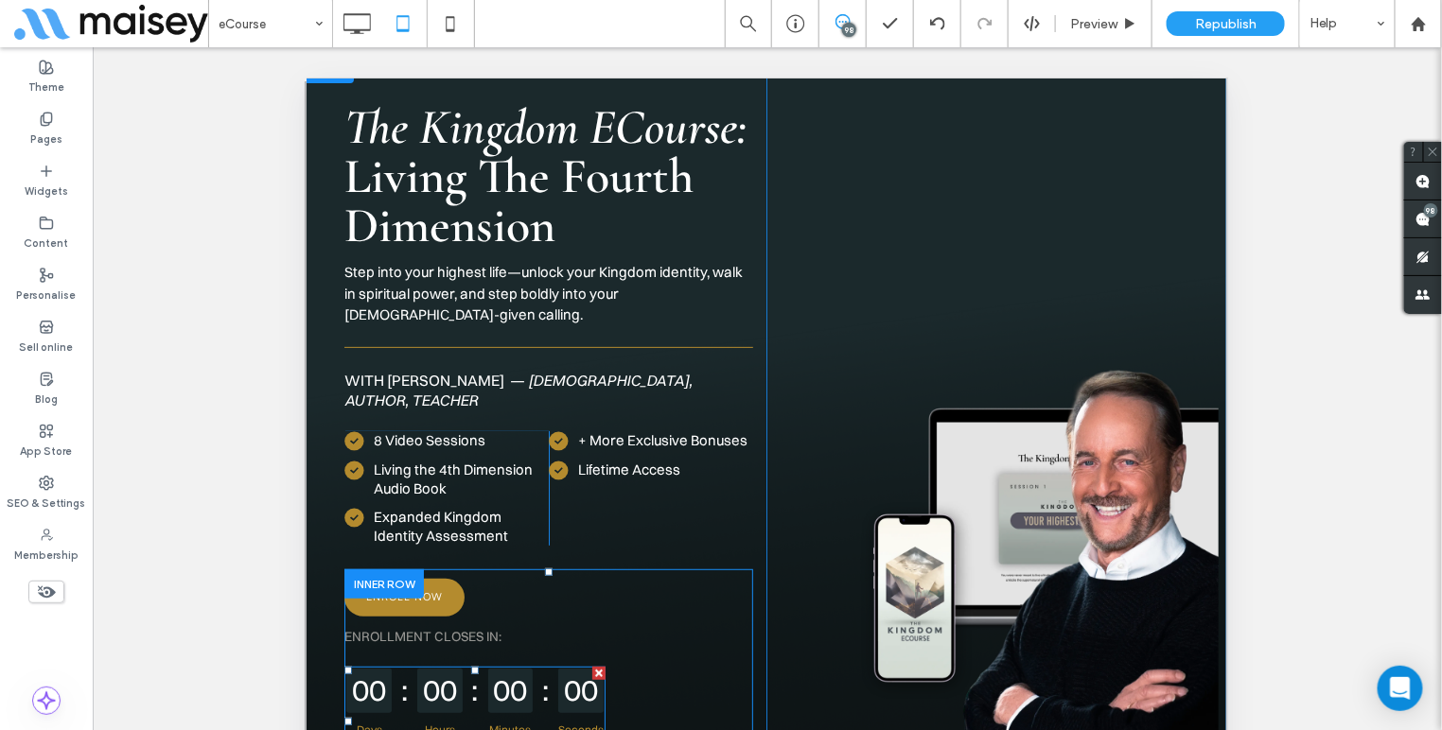
click at [456, 668] on div "00" at bounding box center [438, 690] width 45 height 45
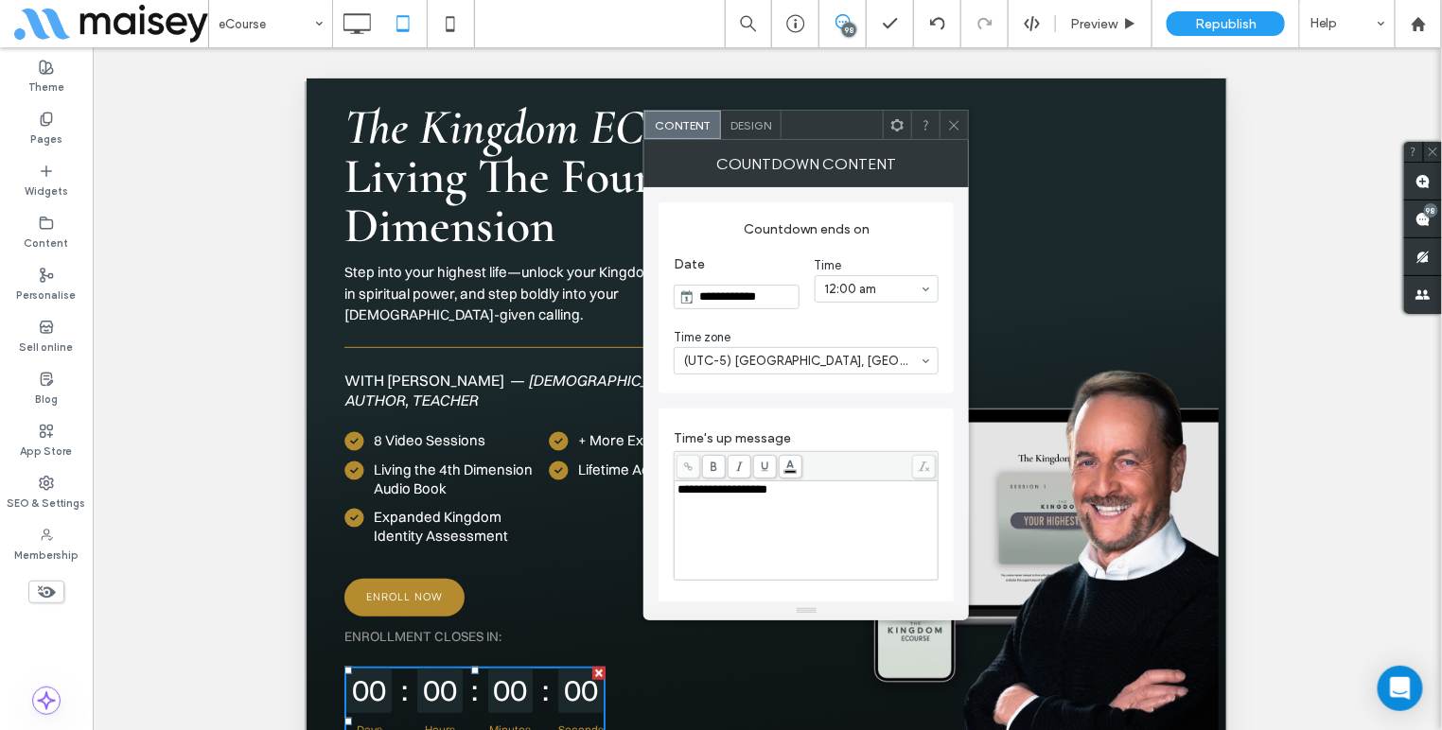
click at [726, 293] on input "**********" at bounding box center [745, 297] width 103 height 23
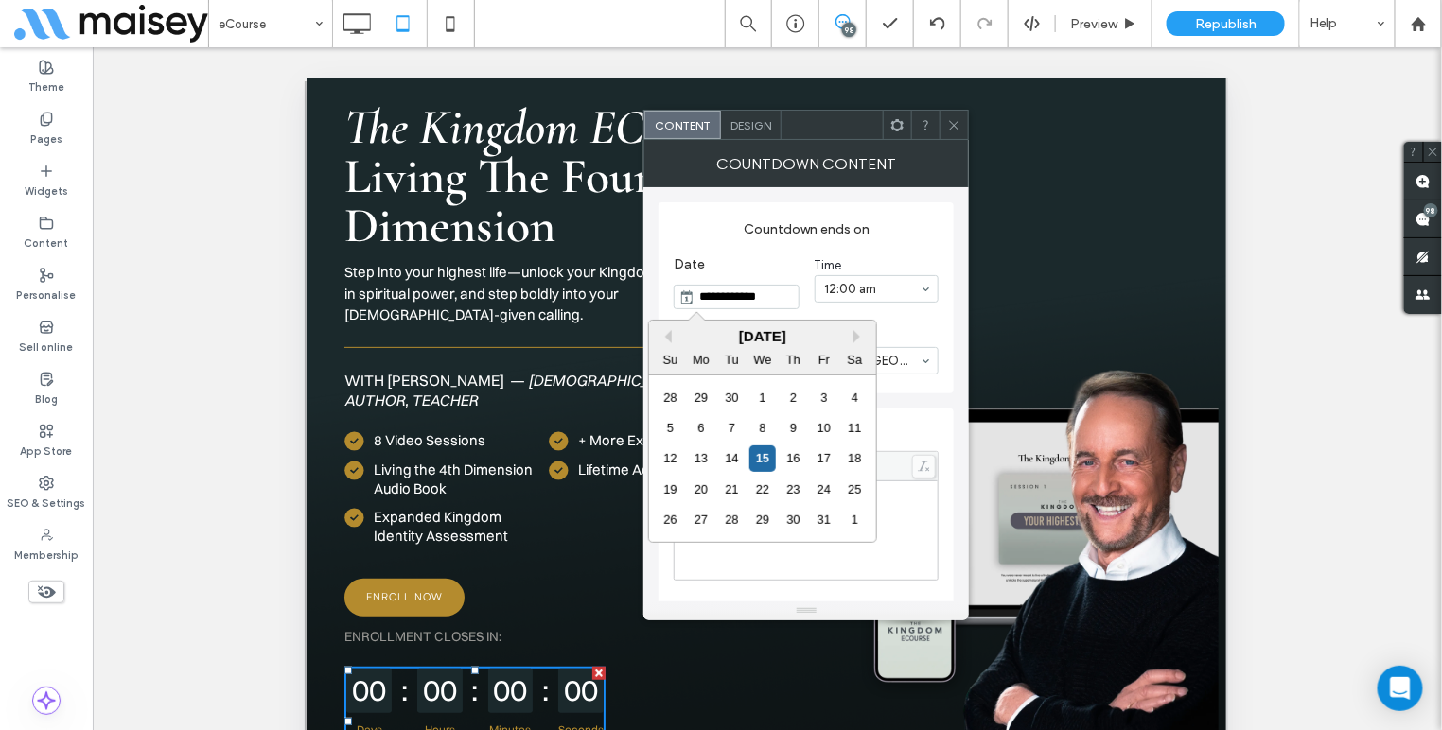
click at [852, 336] on div "[DATE]" at bounding box center [762, 336] width 227 height 16
click at [856, 340] on button "Next Month" at bounding box center [859, 336] width 13 height 13
click at [740, 488] on div "18" at bounding box center [732, 490] width 26 height 26
type input "**********"
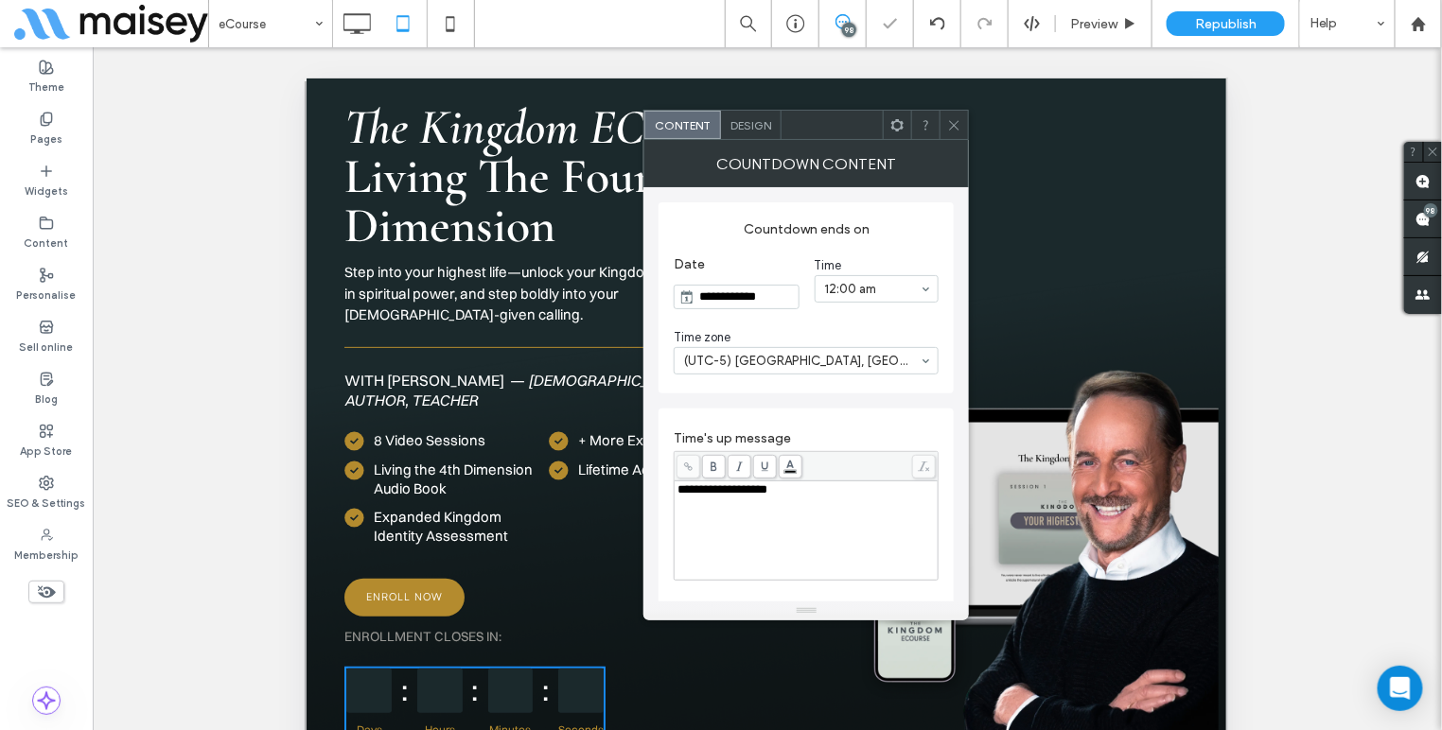
click at [959, 124] on icon at bounding box center [954, 125] width 14 height 14
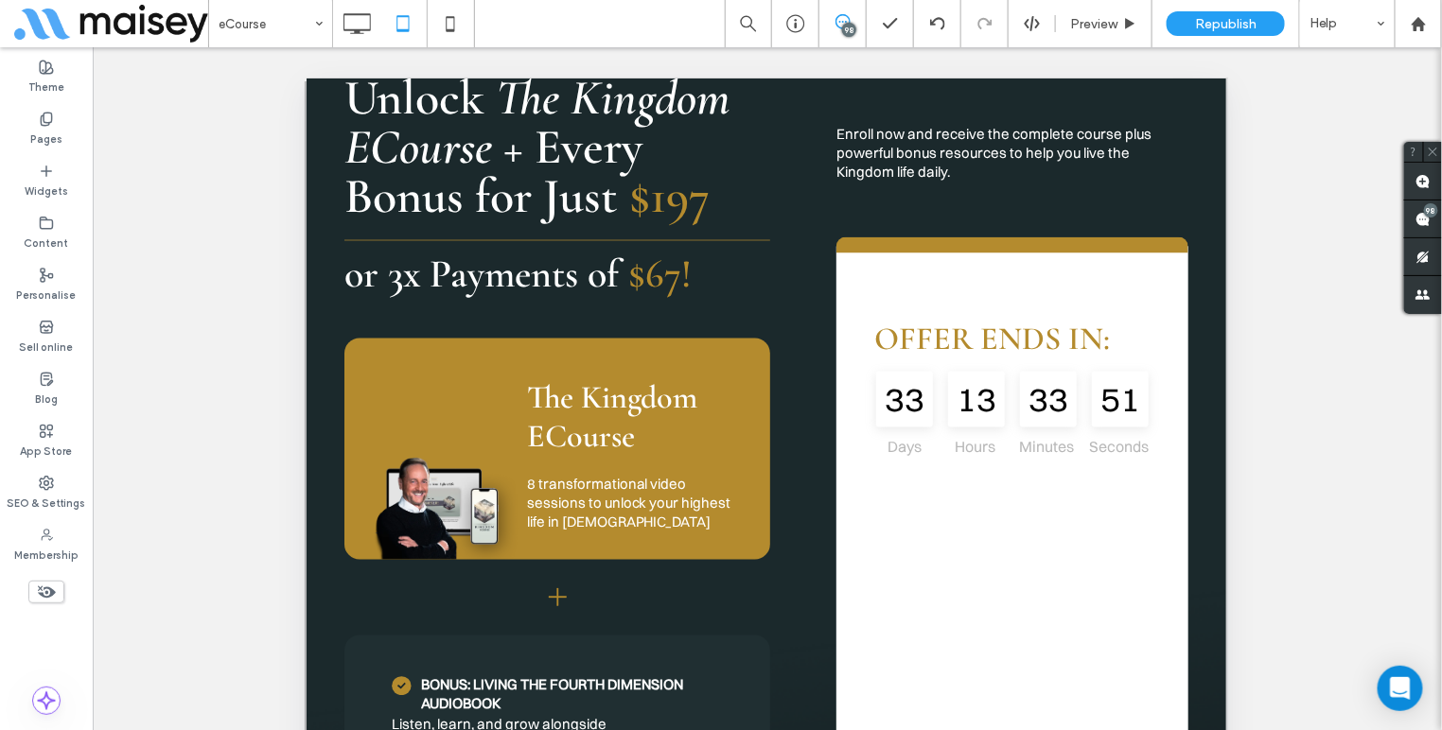
scroll to position [8888, 0]
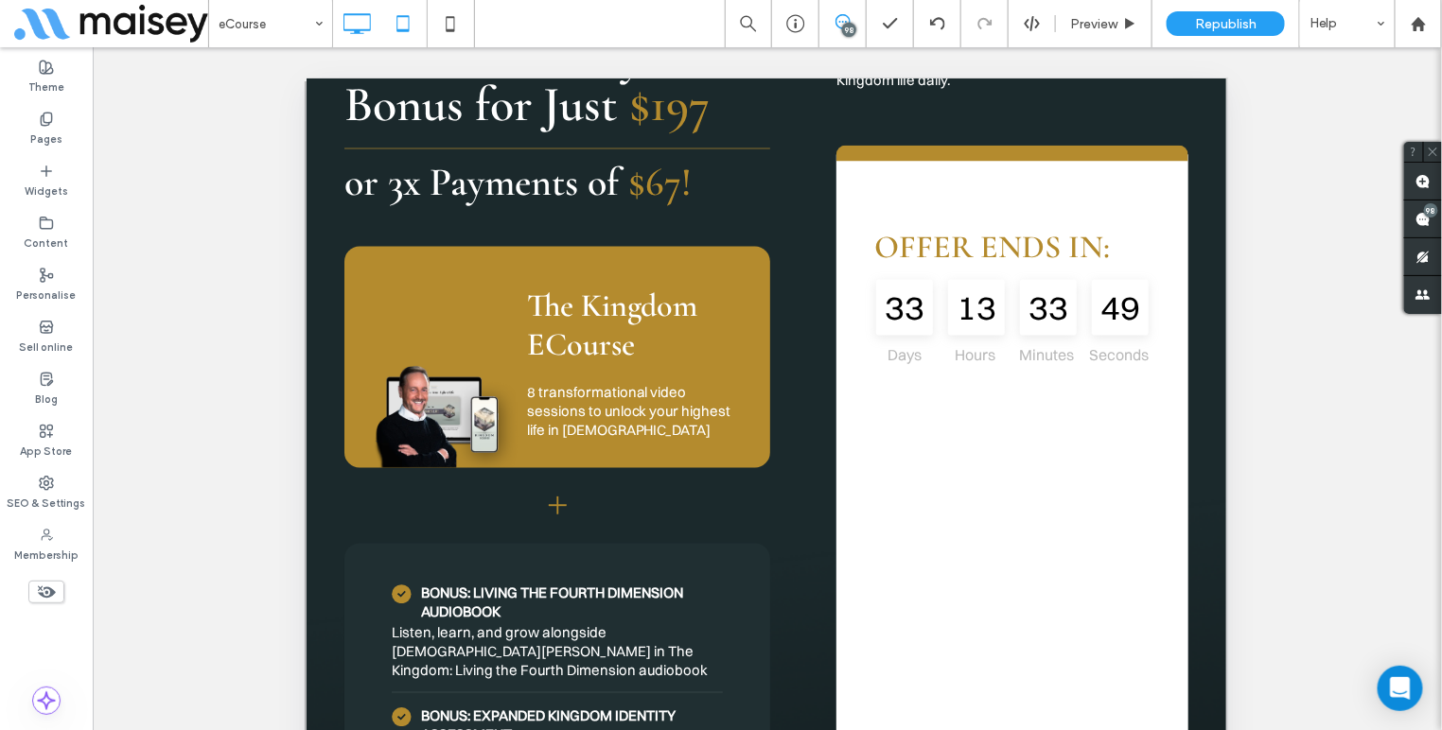
click at [369, 28] on use at bounding box center [356, 23] width 27 height 21
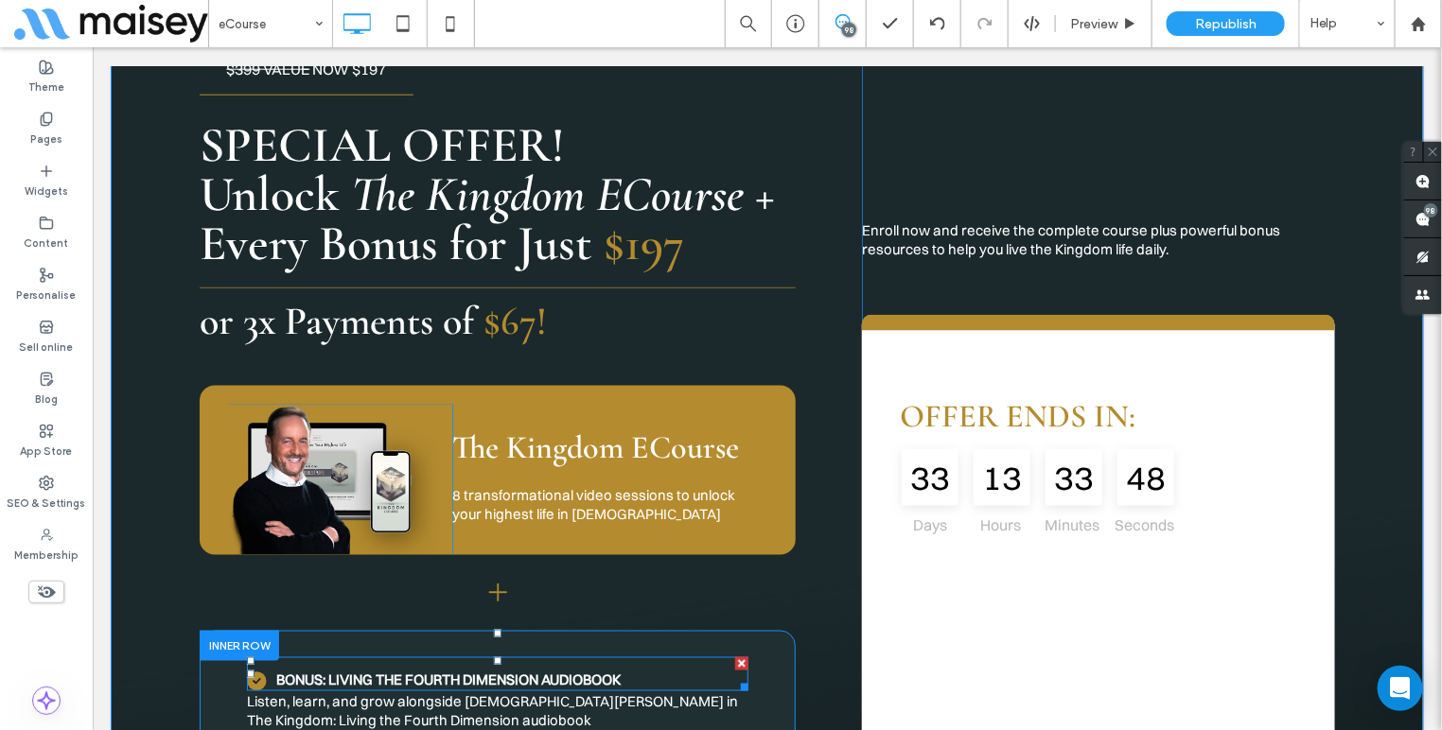
scroll to position [8590, 0]
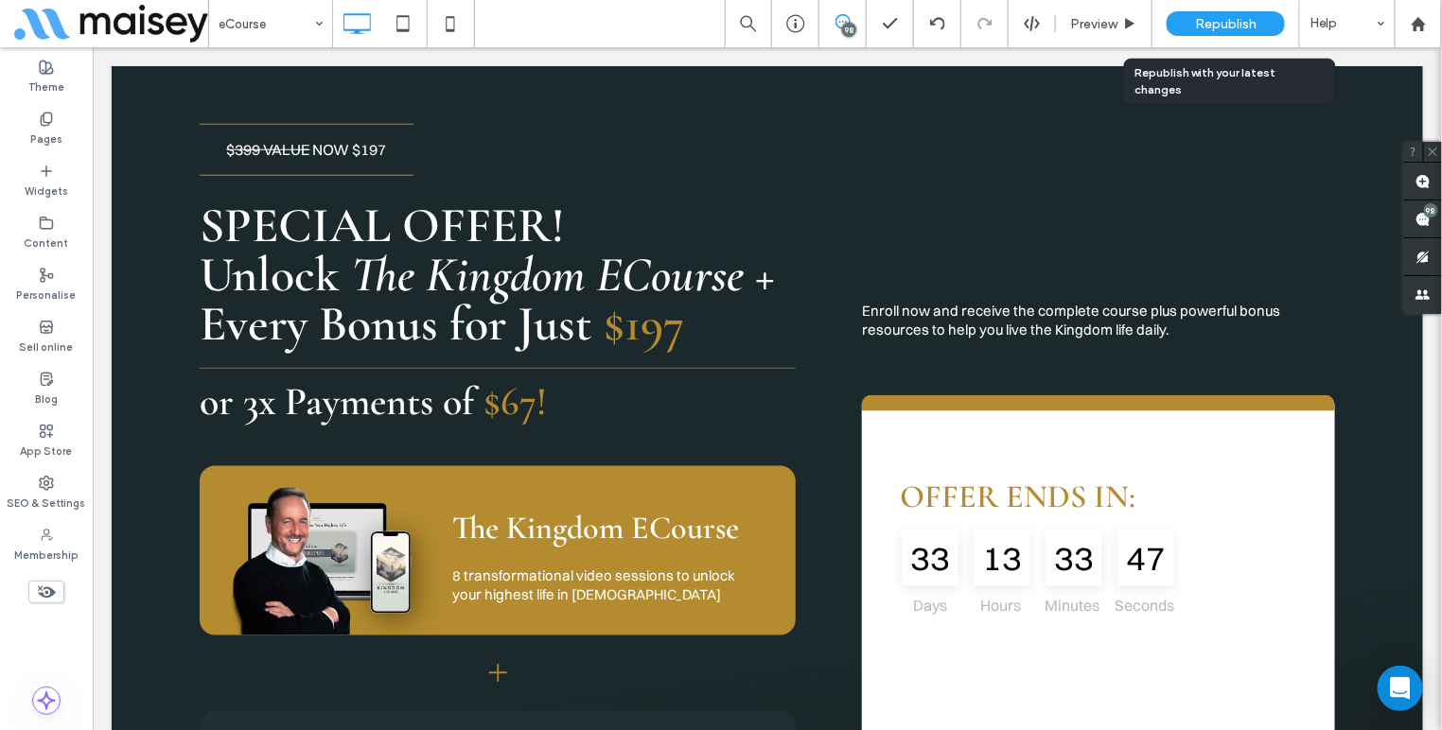
click at [1221, 13] on div "Republish" at bounding box center [1225, 23] width 118 height 25
